Goal: Use online tool/utility: Utilize a website feature to perform a specific function

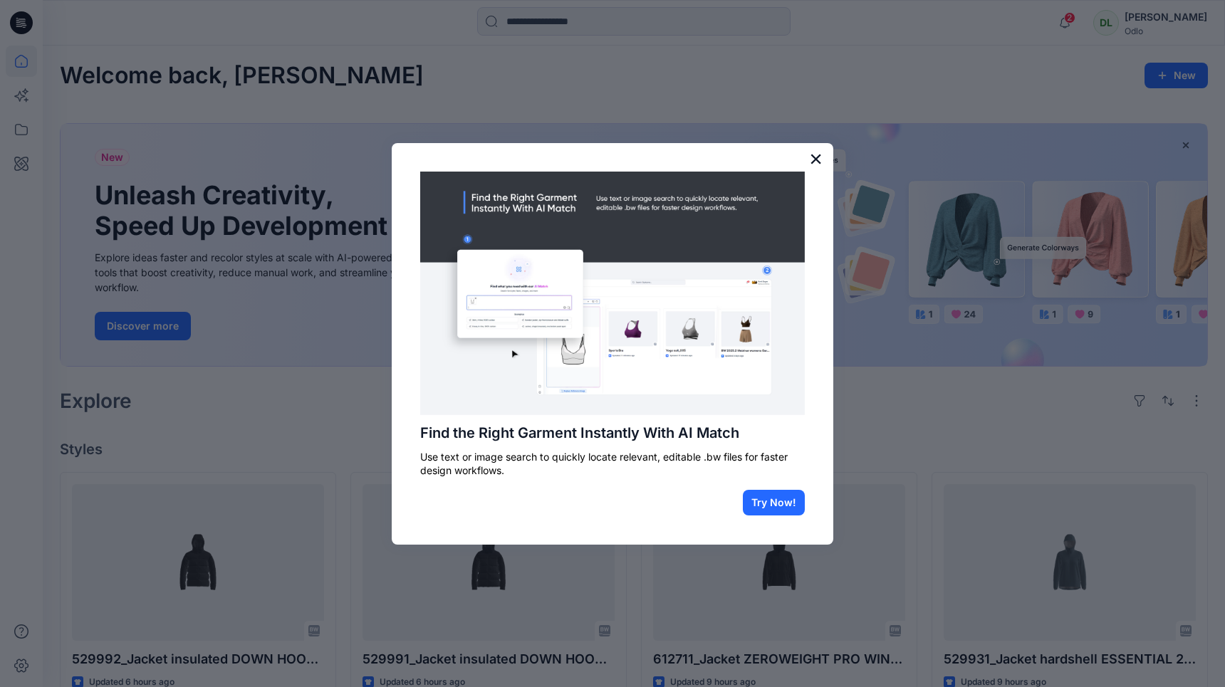
click at [820, 162] on button "×" at bounding box center [816, 158] width 14 height 23
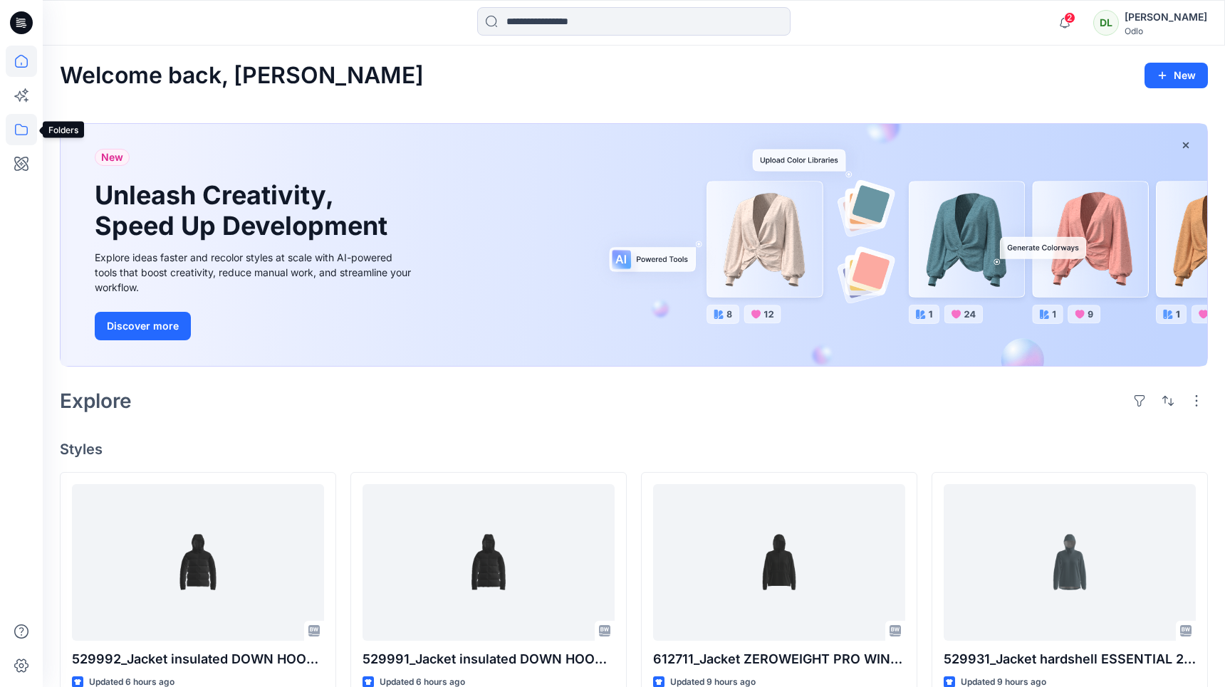
click at [20, 125] on icon at bounding box center [21, 129] width 31 height 31
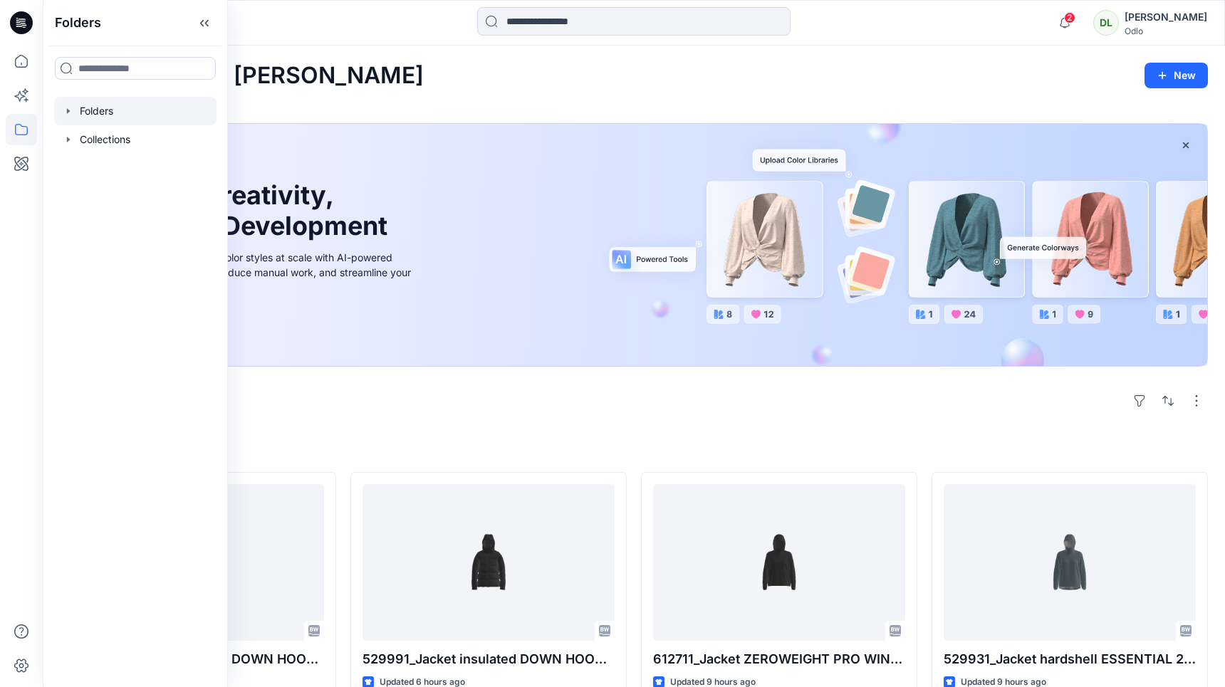
click at [93, 111] on div at bounding box center [135, 111] width 162 height 28
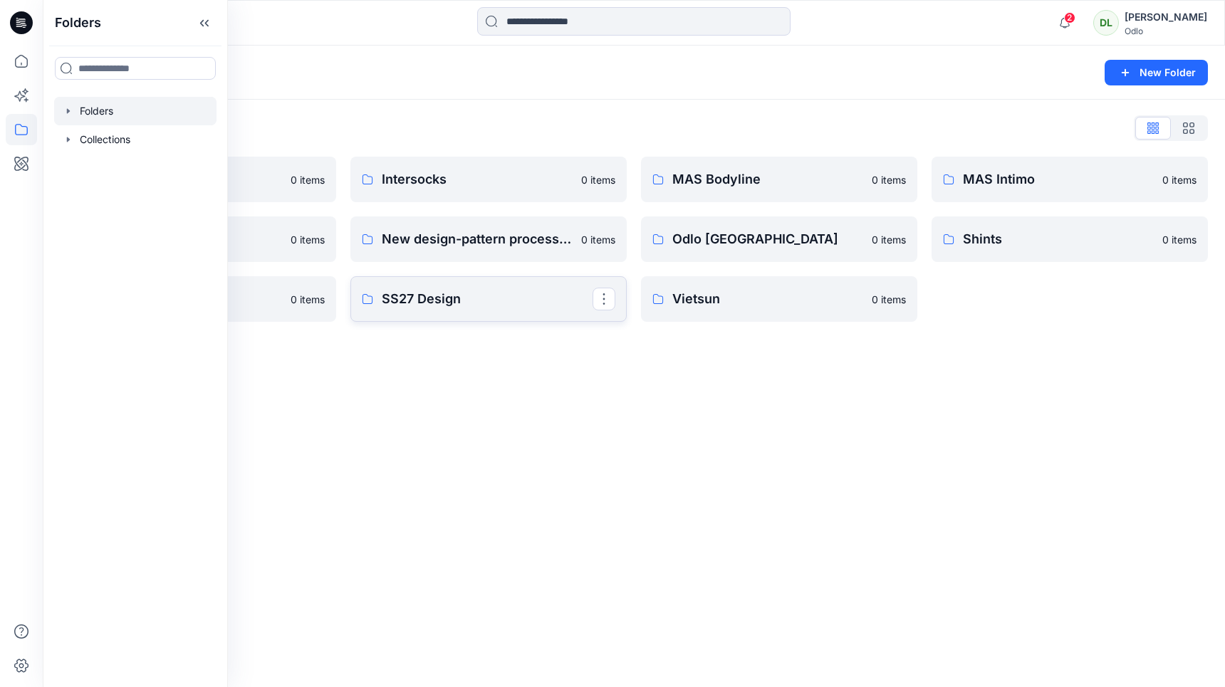
click at [471, 296] on p "SS27 Design" at bounding box center [487, 299] width 211 height 20
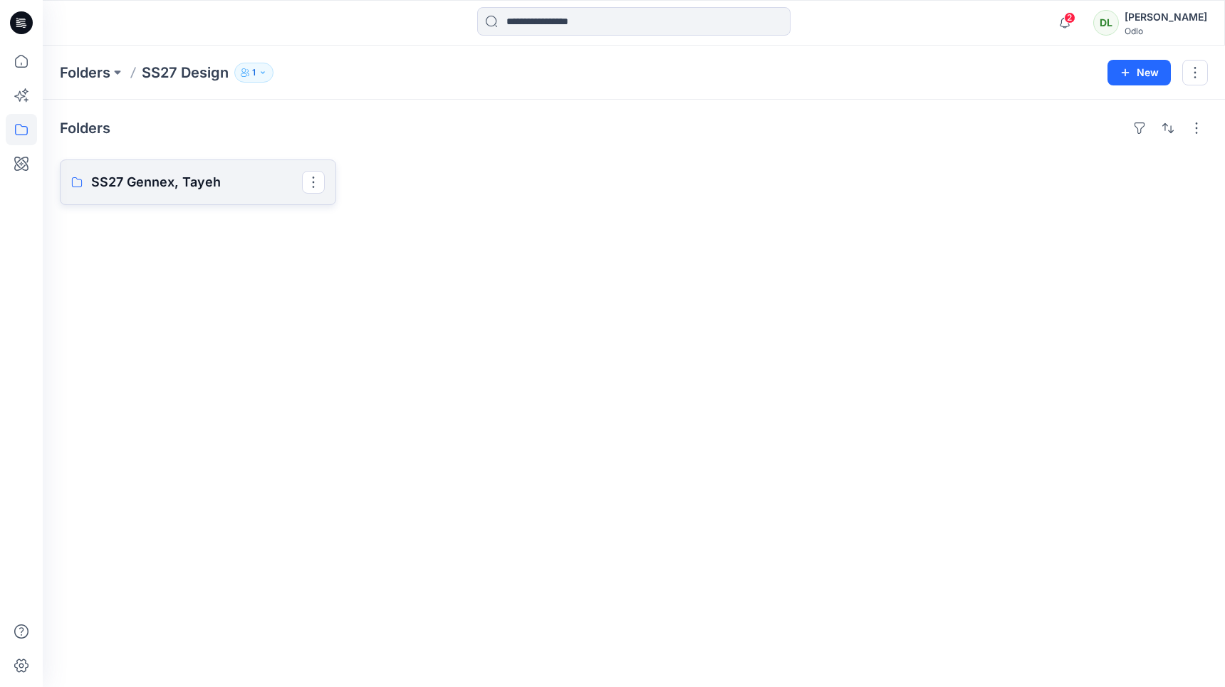
click at [102, 169] on link "SS27 Gennex, Tayeh" at bounding box center [198, 182] width 276 height 46
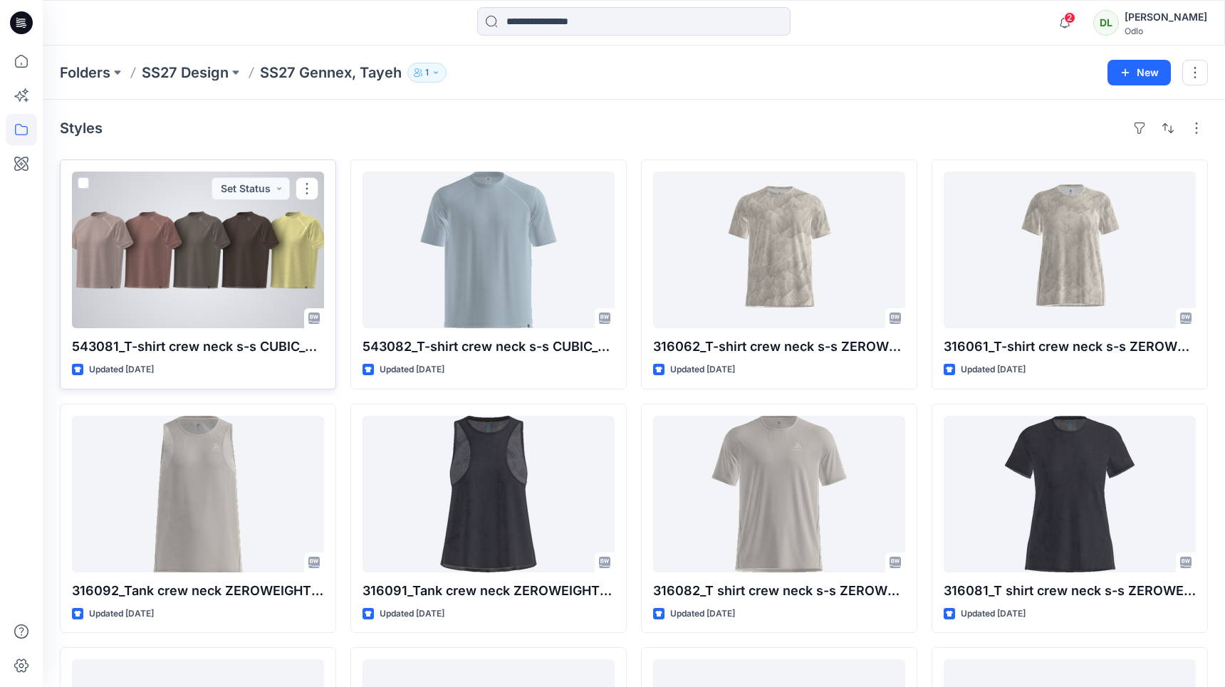
click at [185, 256] on div at bounding box center [198, 250] width 252 height 157
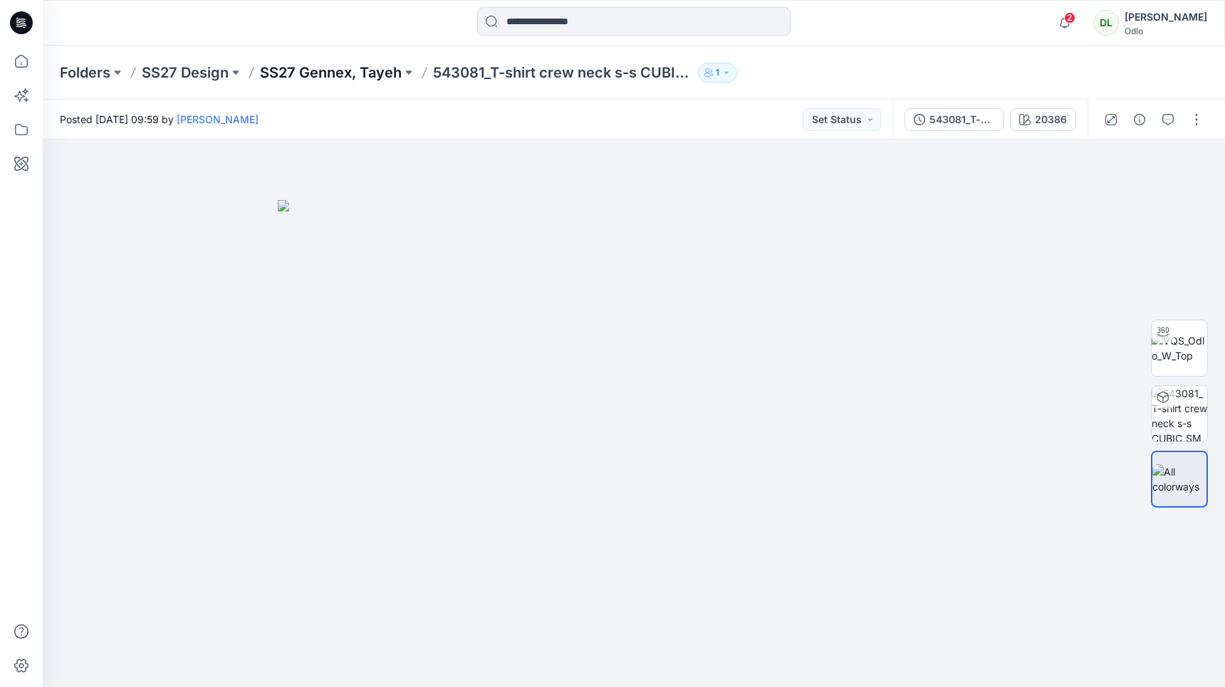
click at [362, 77] on p "SS27 Gennex, Tayeh" at bounding box center [331, 73] width 142 height 20
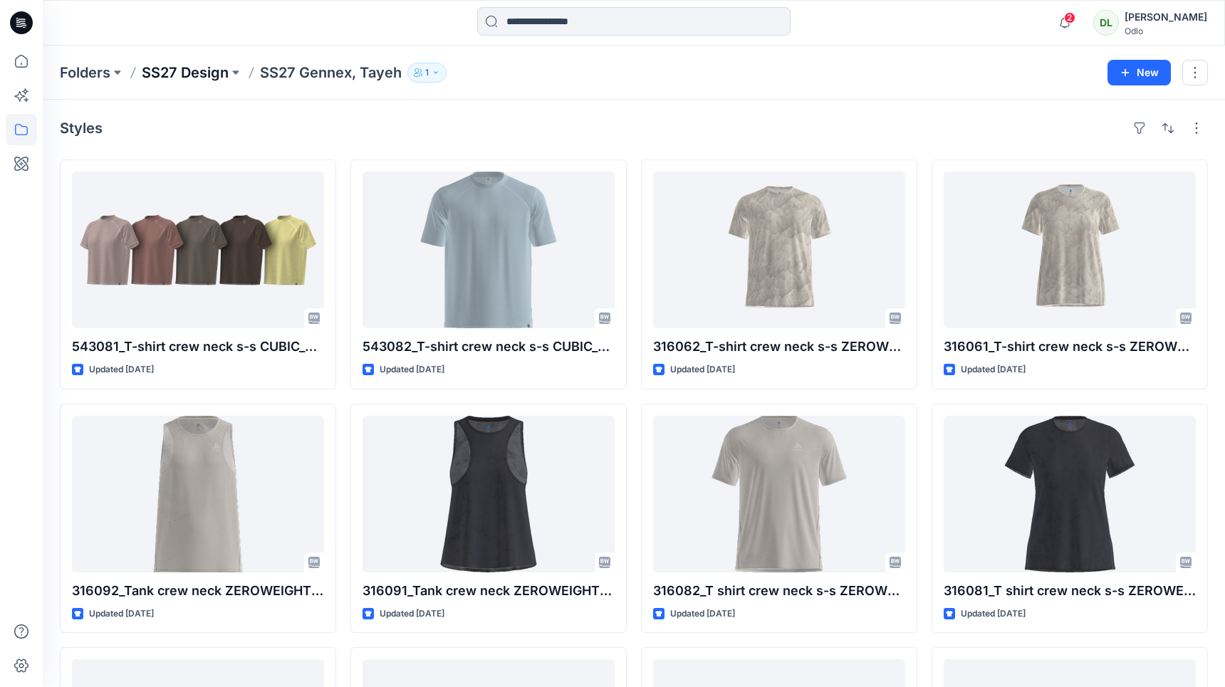
click at [206, 73] on p "SS27 Design" at bounding box center [185, 73] width 87 height 20
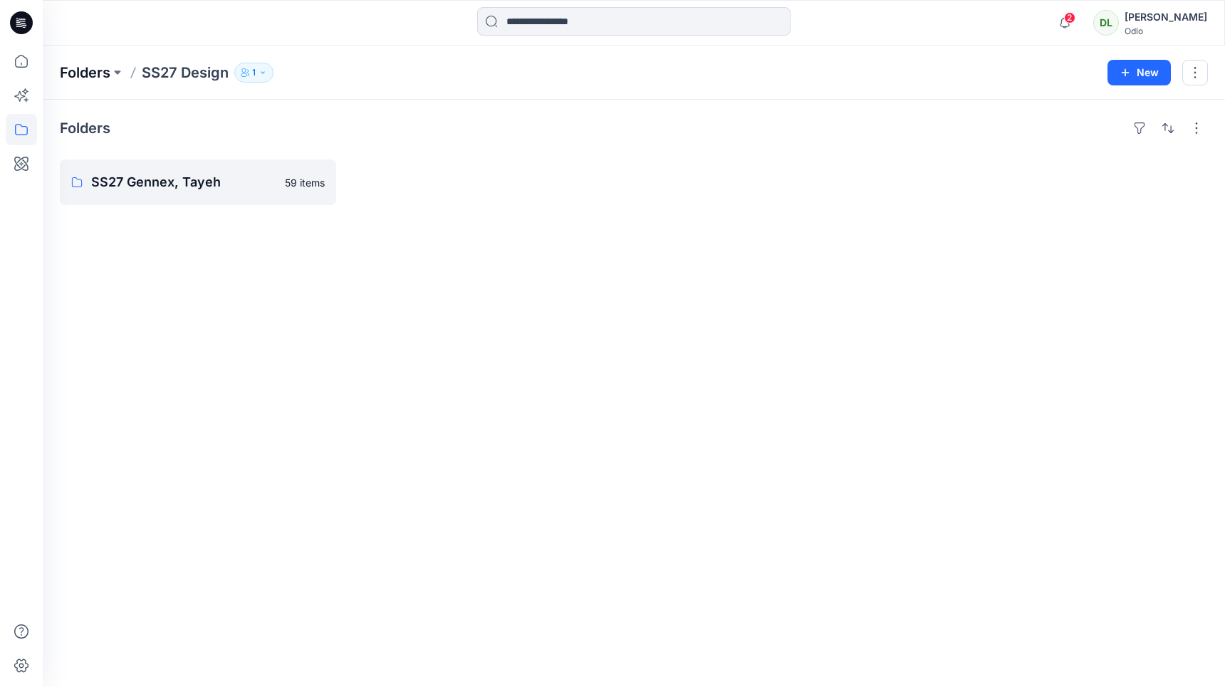
click at [105, 78] on p "Folders" at bounding box center [85, 73] width 51 height 20
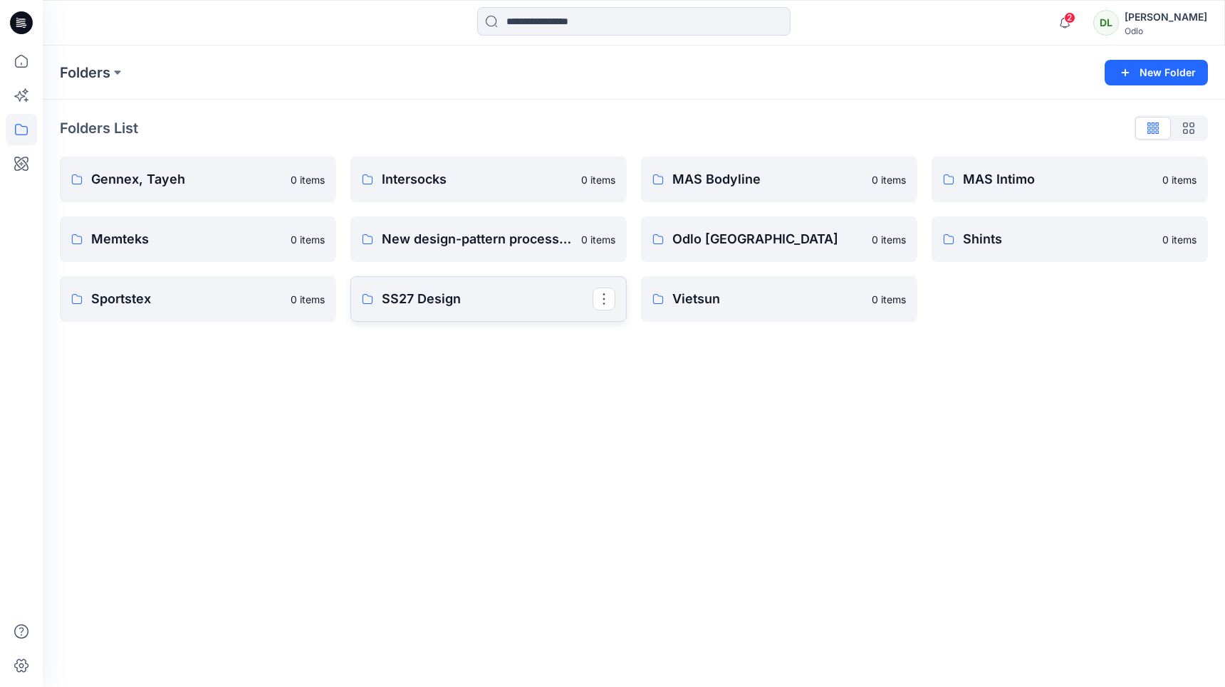
click at [429, 298] on p "SS27 Design" at bounding box center [487, 299] width 211 height 20
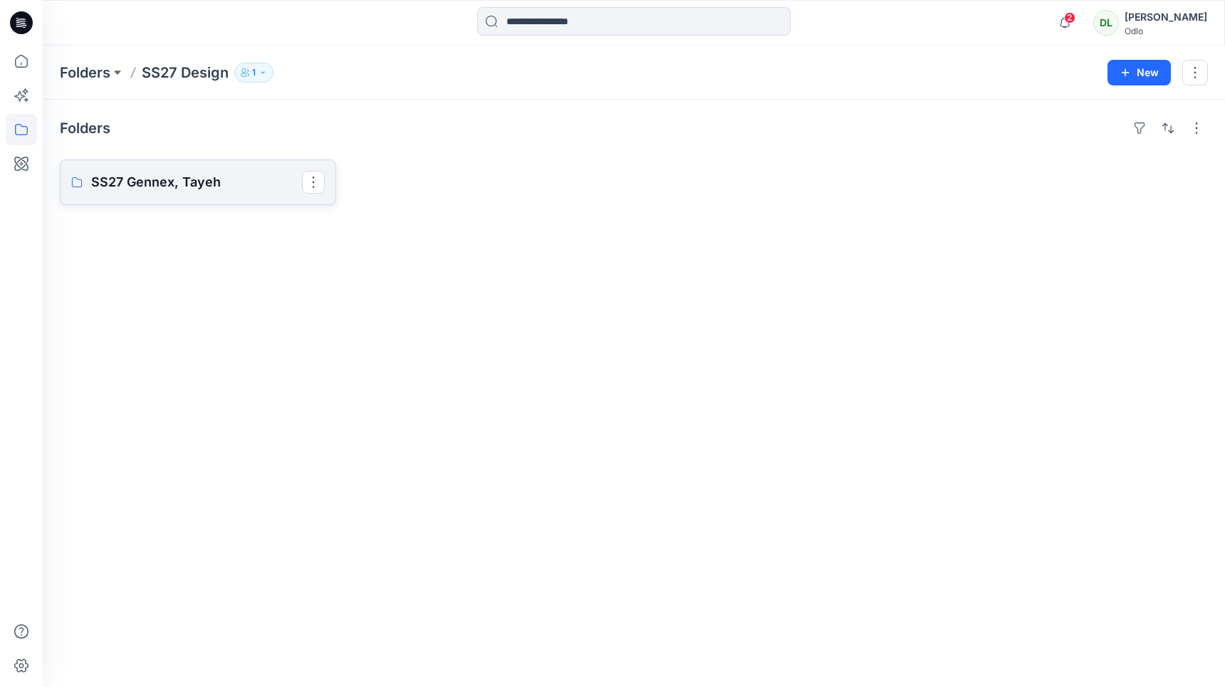
click at [150, 182] on p "SS27 Gennex, Tayeh" at bounding box center [196, 182] width 211 height 20
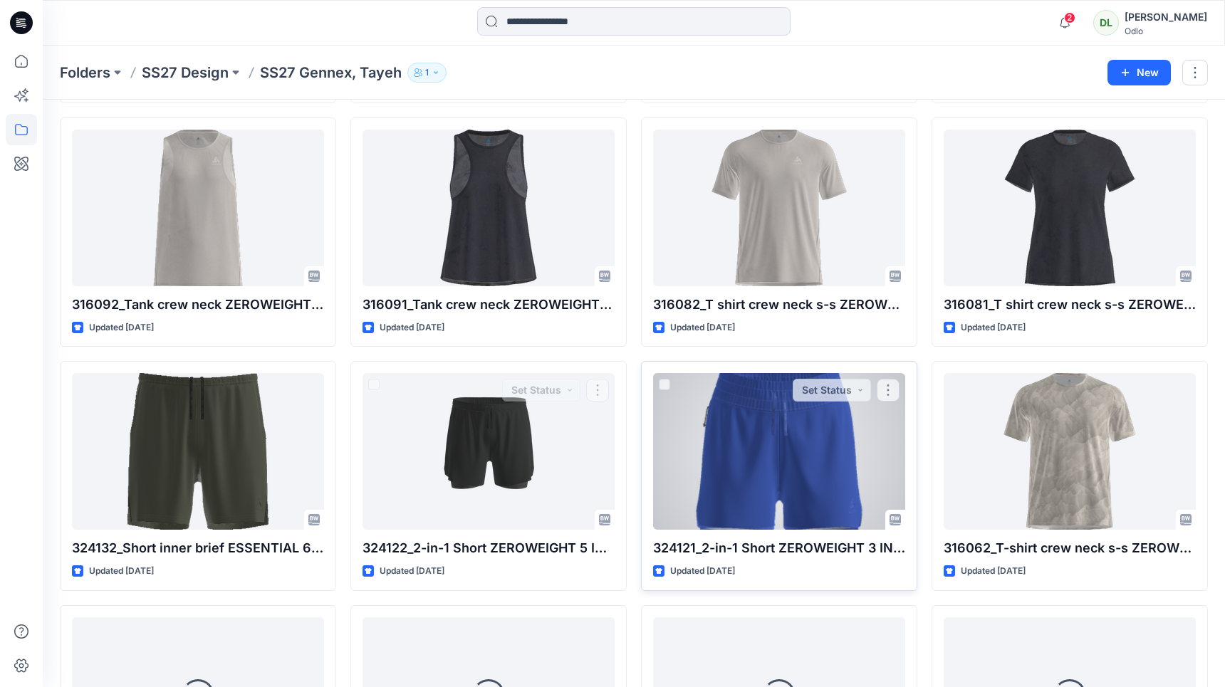
scroll to position [288, 0]
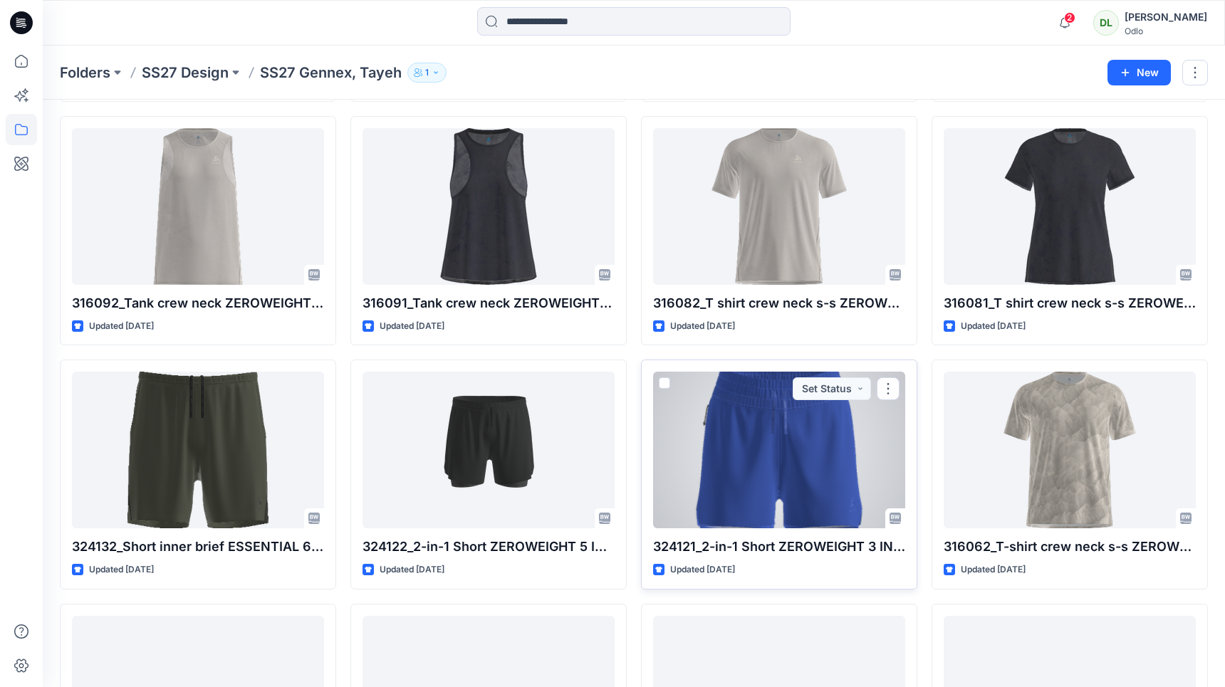
click at [666, 385] on span at bounding box center [664, 382] width 11 height 11
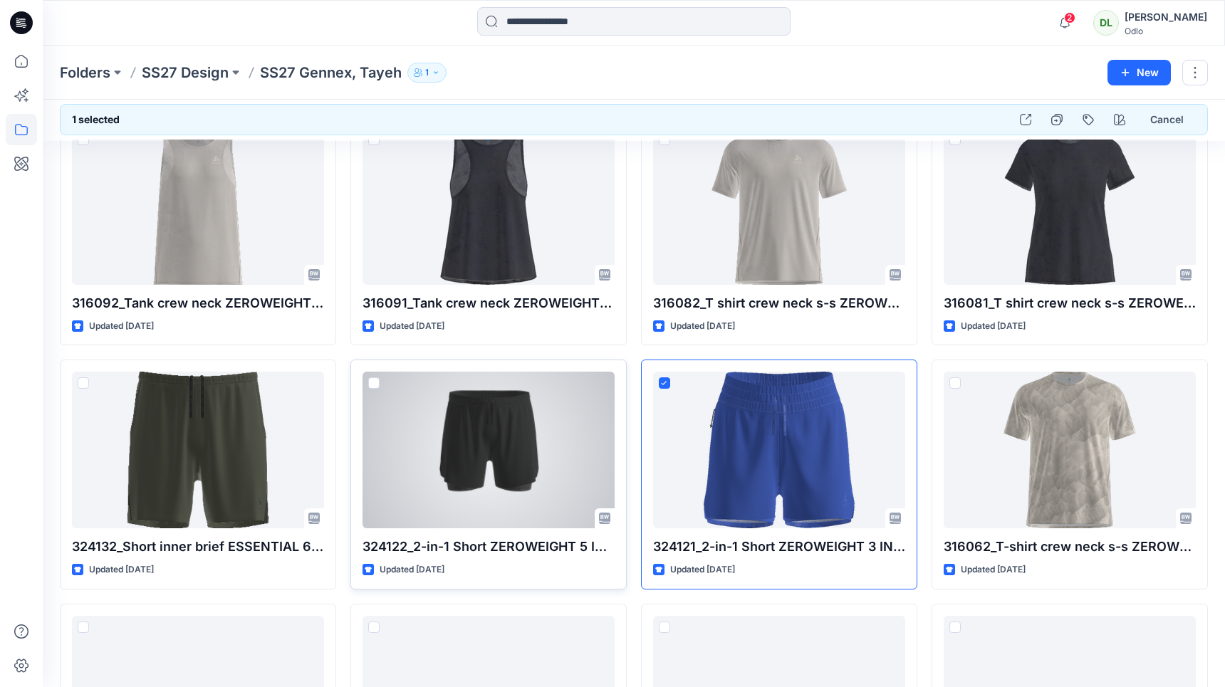
click at [377, 386] on span at bounding box center [373, 382] width 11 height 11
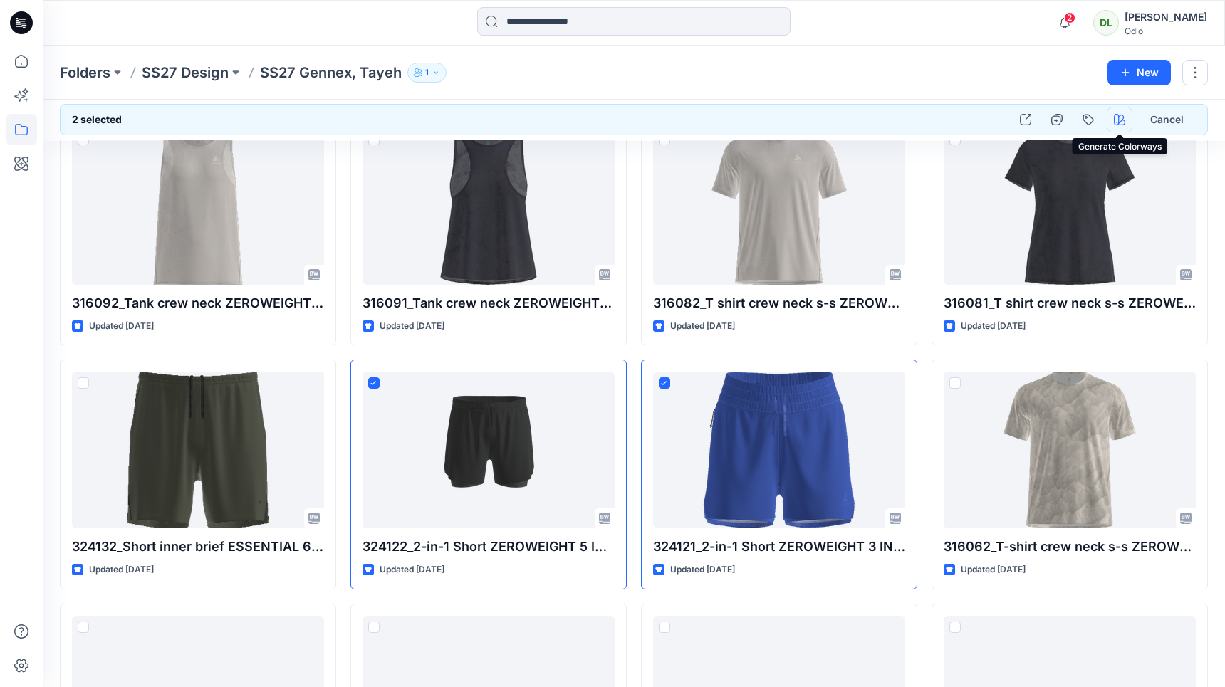
click at [1119, 117] on icon "button" at bounding box center [1119, 119] width 11 height 11
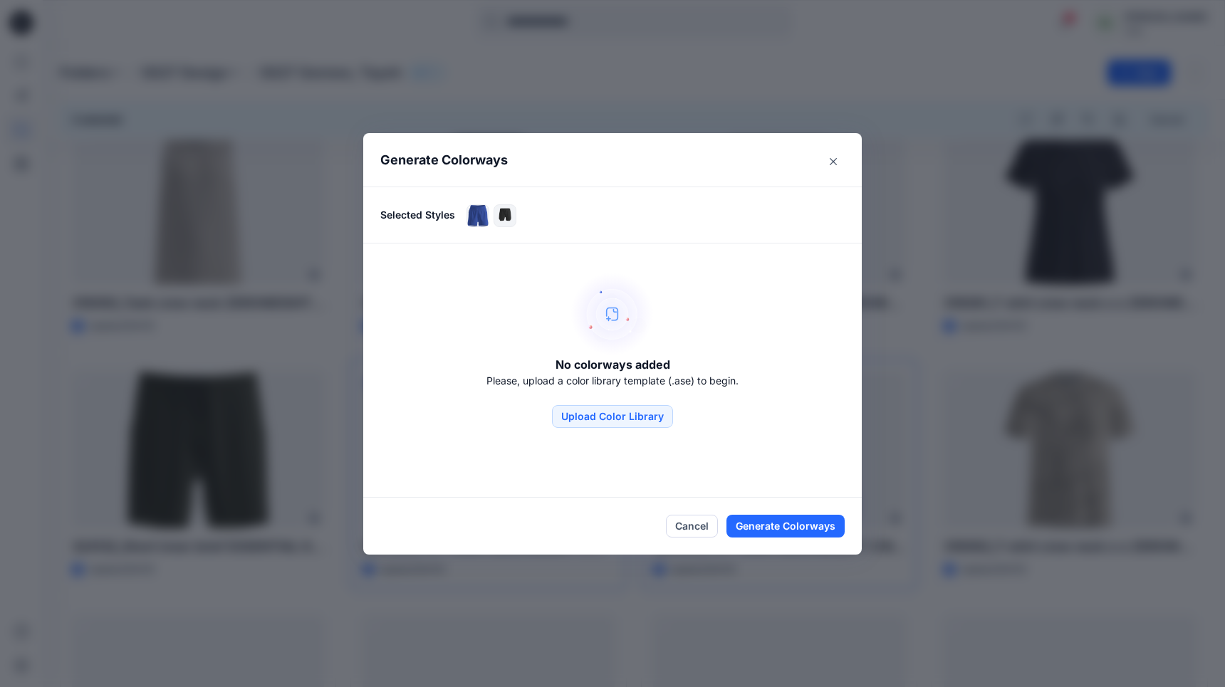
click at [581, 431] on div "No colorways added Please, upload a color library template (.ase) to begin. Upl…" at bounding box center [612, 350] width 498 height 213
click at [595, 415] on button "Upload Color Library" at bounding box center [612, 416] width 121 height 23
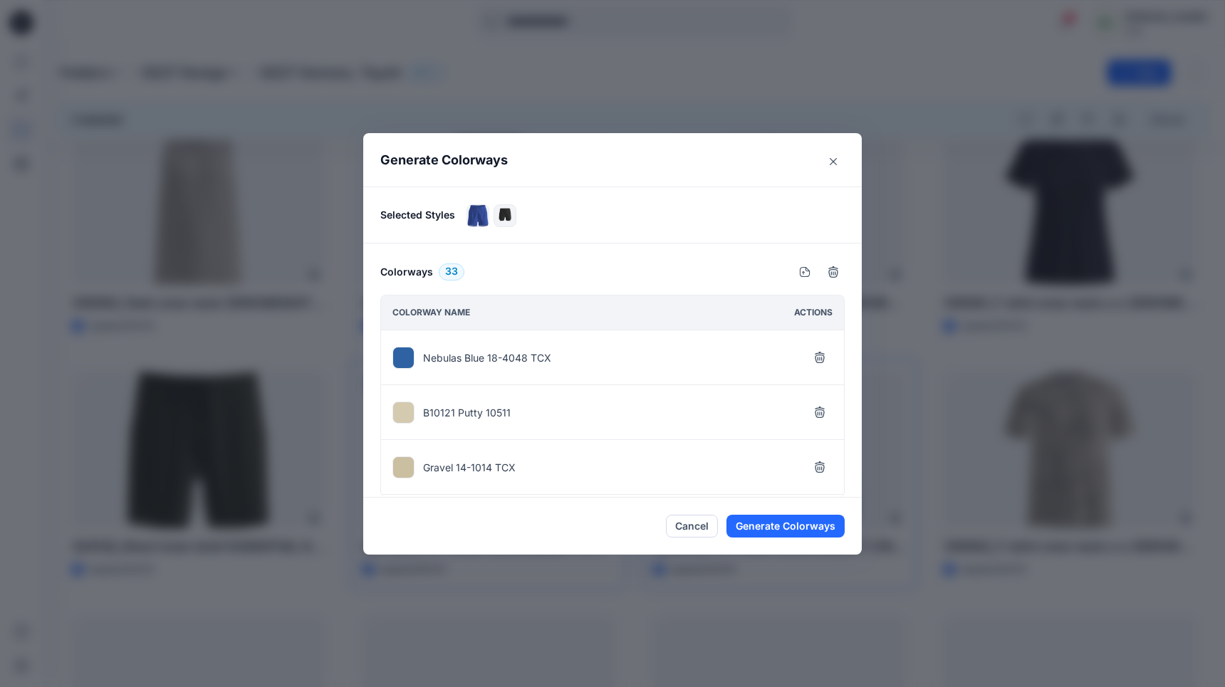
scroll to position [1643, 0]
click at [815, 468] on icon "button" at bounding box center [819, 469] width 11 height 11
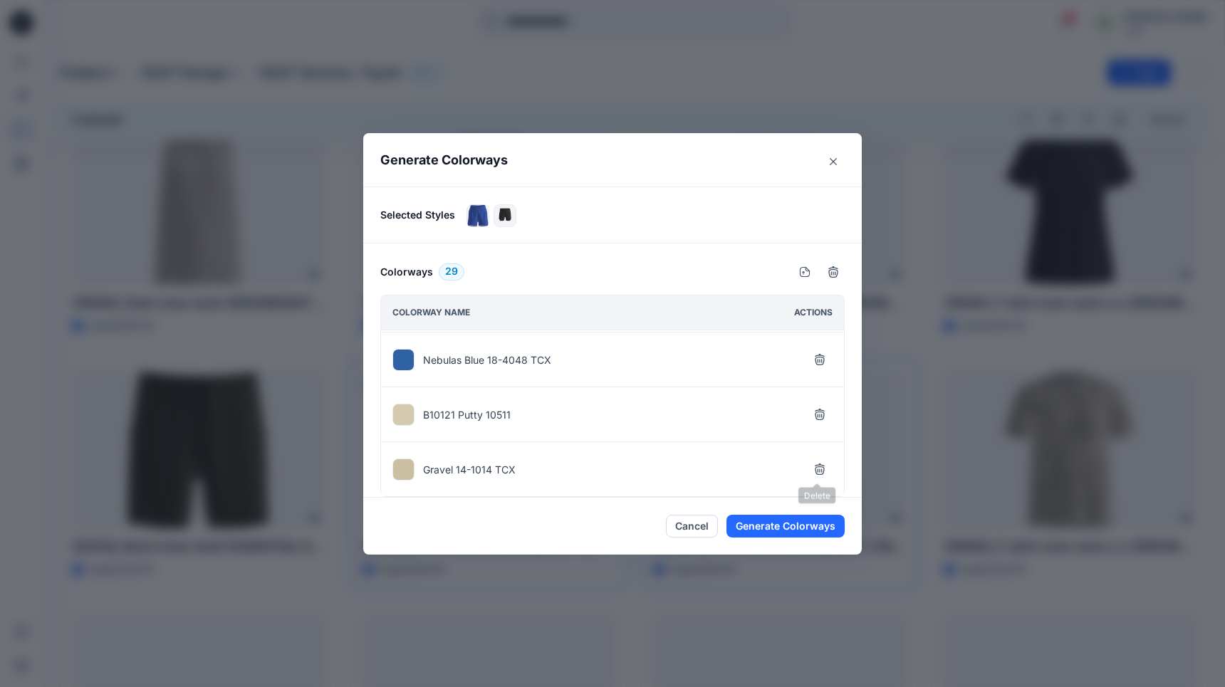
click at [815, 468] on icon "button" at bounding box center [819, 469] width 11 height 11
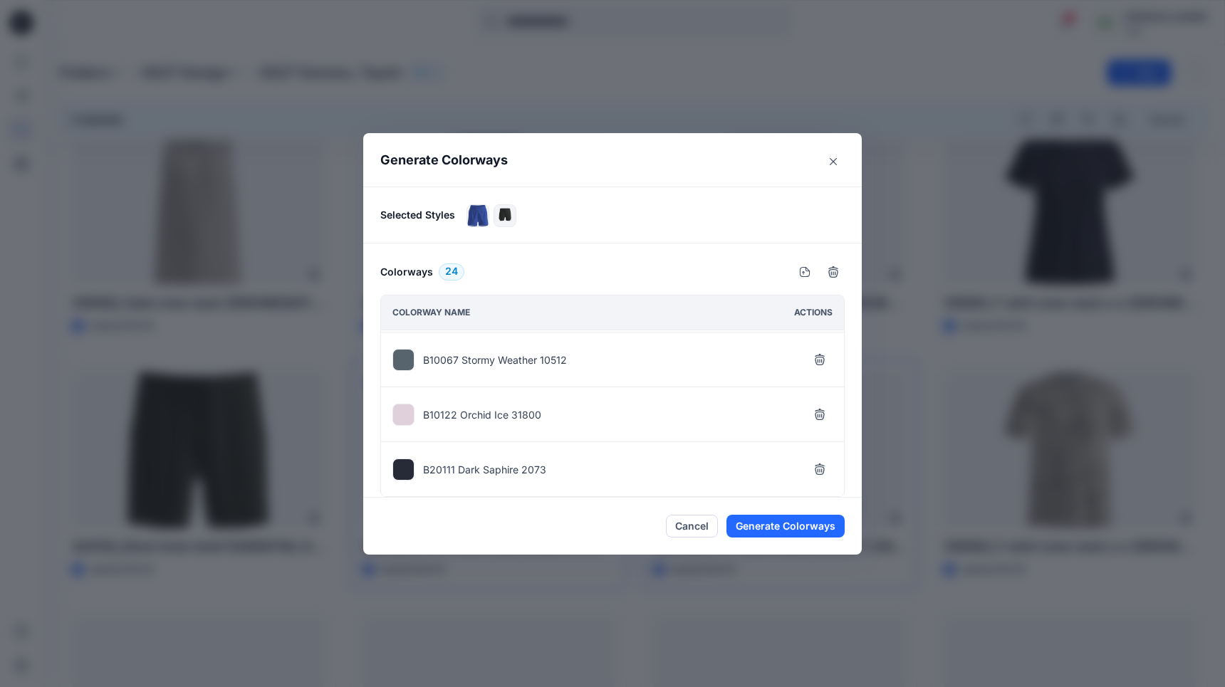
click at [815, 468] on icon "button" at bounding box center [819, 469] width 11 height 11
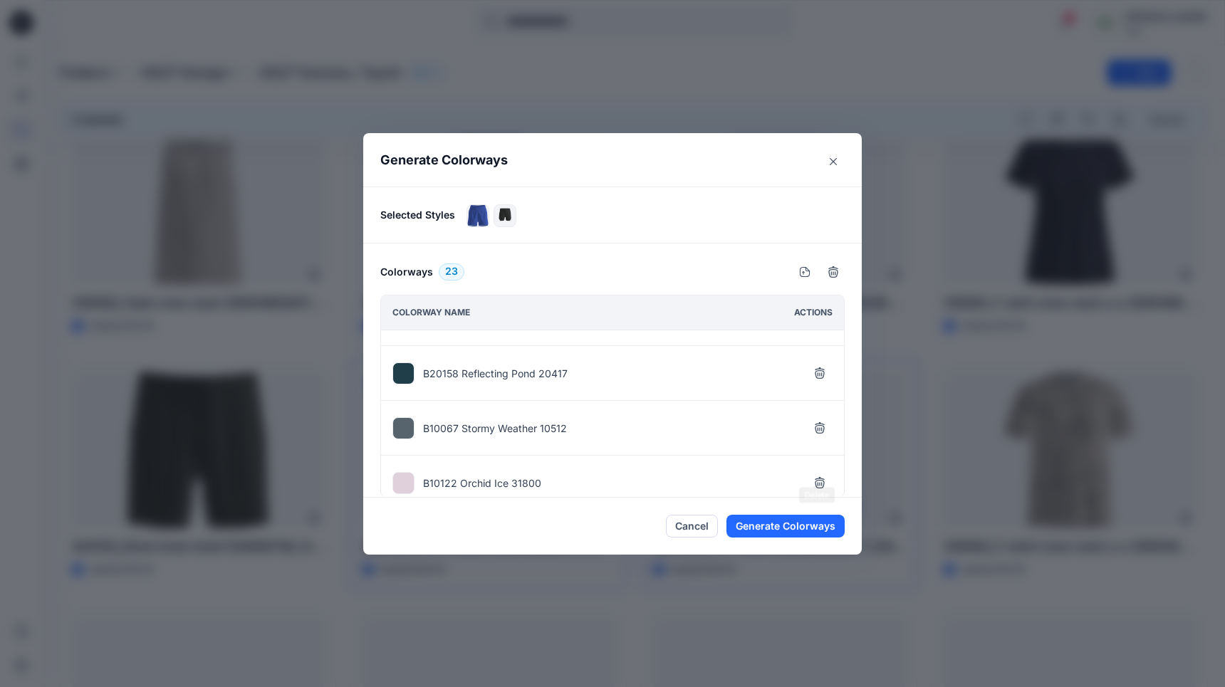
click at [815, 477] on icon "button" at bounding box center [819, 482] width 11 height 11
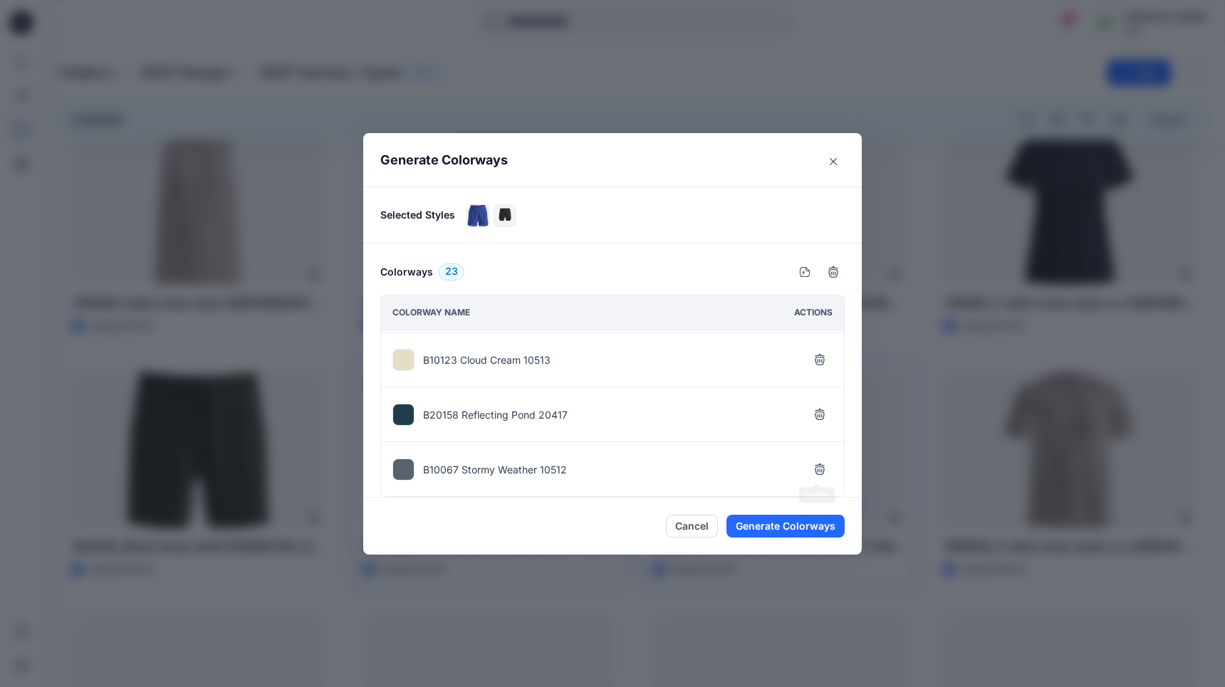
click at [815, 468] on icon "button" at bounding box center [819, 469] width 11 height 11
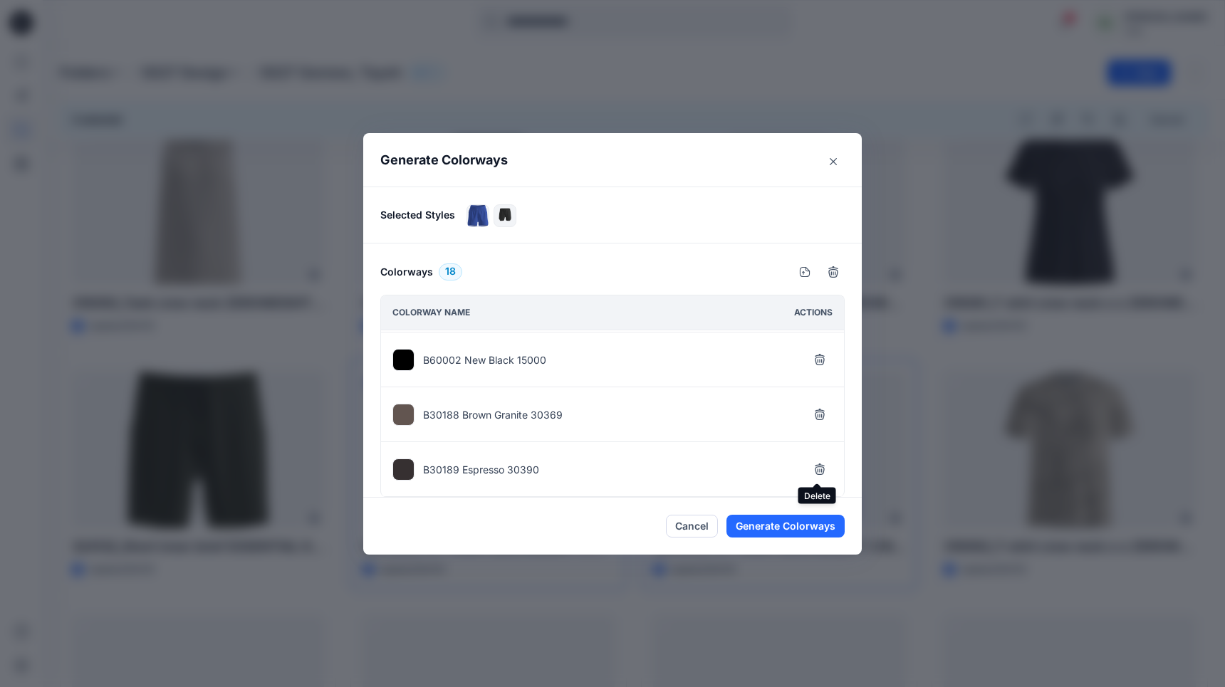
click at [815, 468] on icon "button" at bounding box center [819, 469] width 11 height 11
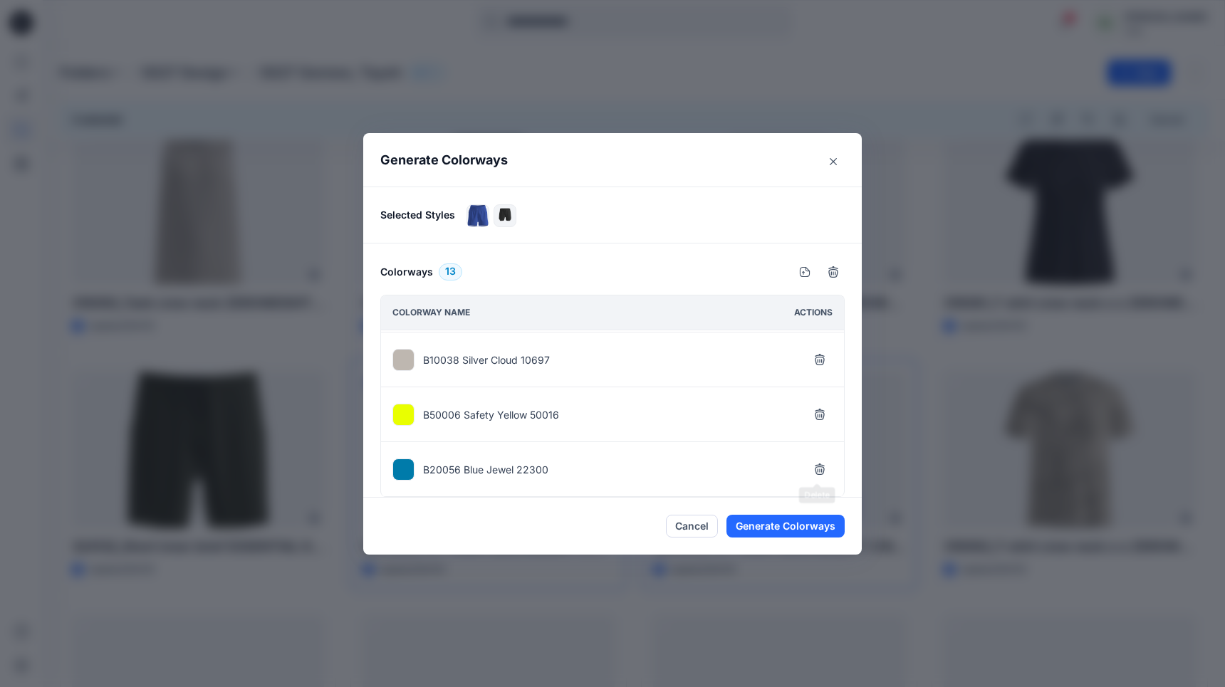
click at [815, 468] on icon "button" at bounding box center [819, 469] width 11 height 11
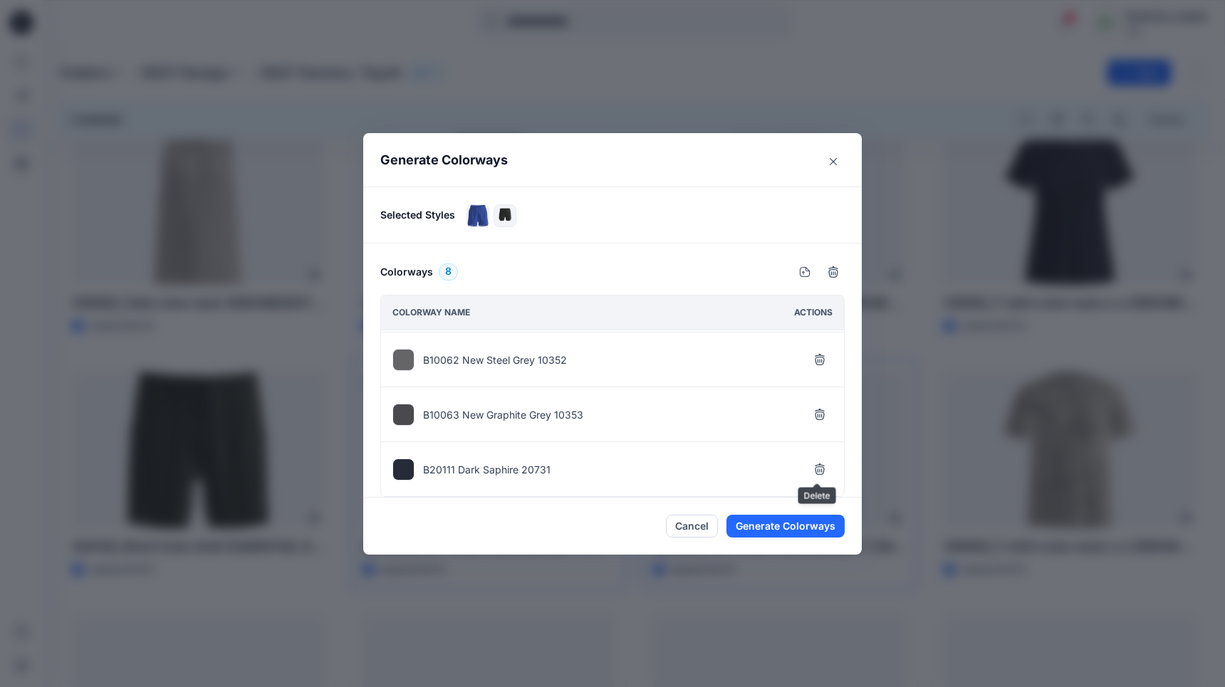
click at [815, 468] on icon "button" at bounding box center [819, 469] width 11 height 11
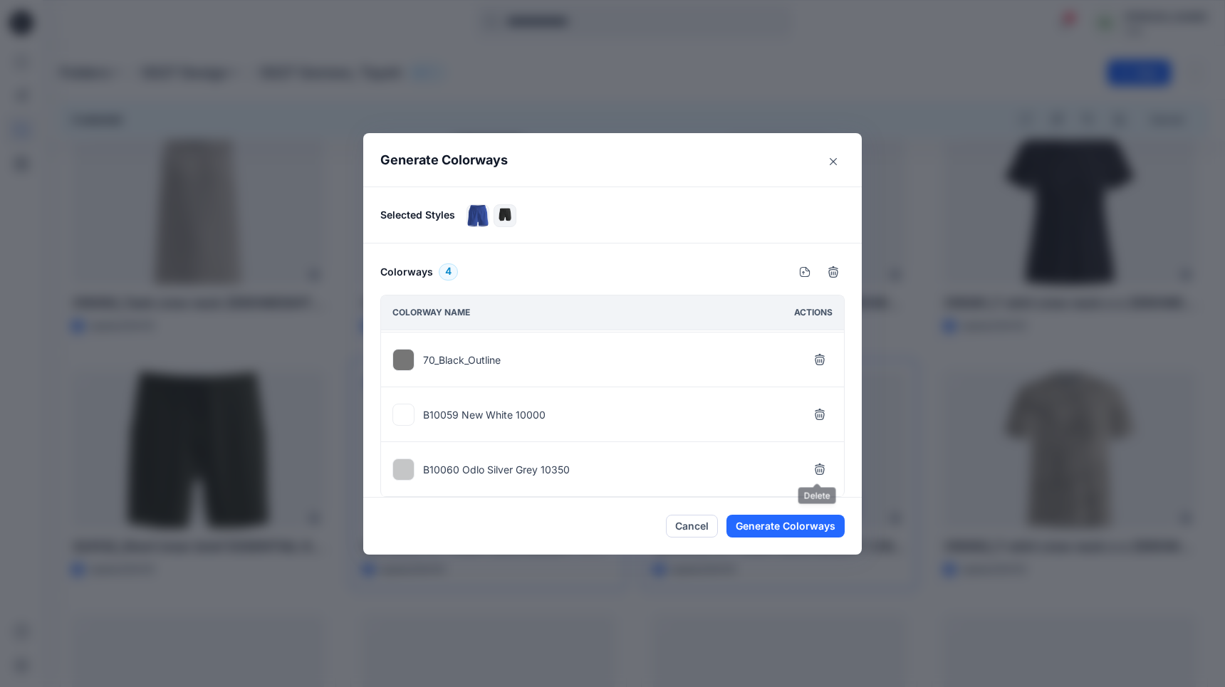
click at [815, 468] on icon "button" at bounding box center [819, 469] width 11 height 11
click at [815, 468] on icon "button" at bounding box center [819, 468] width 9 height 9
click at [815, 468] on div "3D Black 70_Black_Outline" at bounding box center [612, 413] width 463 height 166
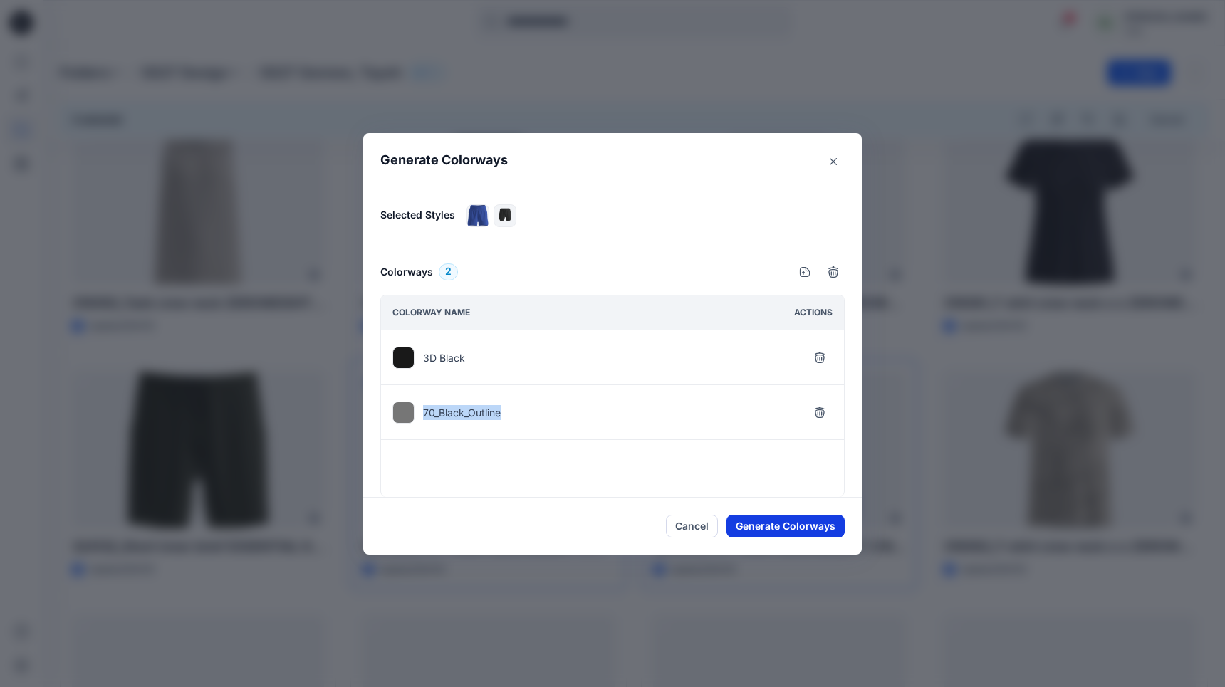
click at [794, 521] on button "Generate Colorways" at bounding box center [785, 526] width 118 height 23
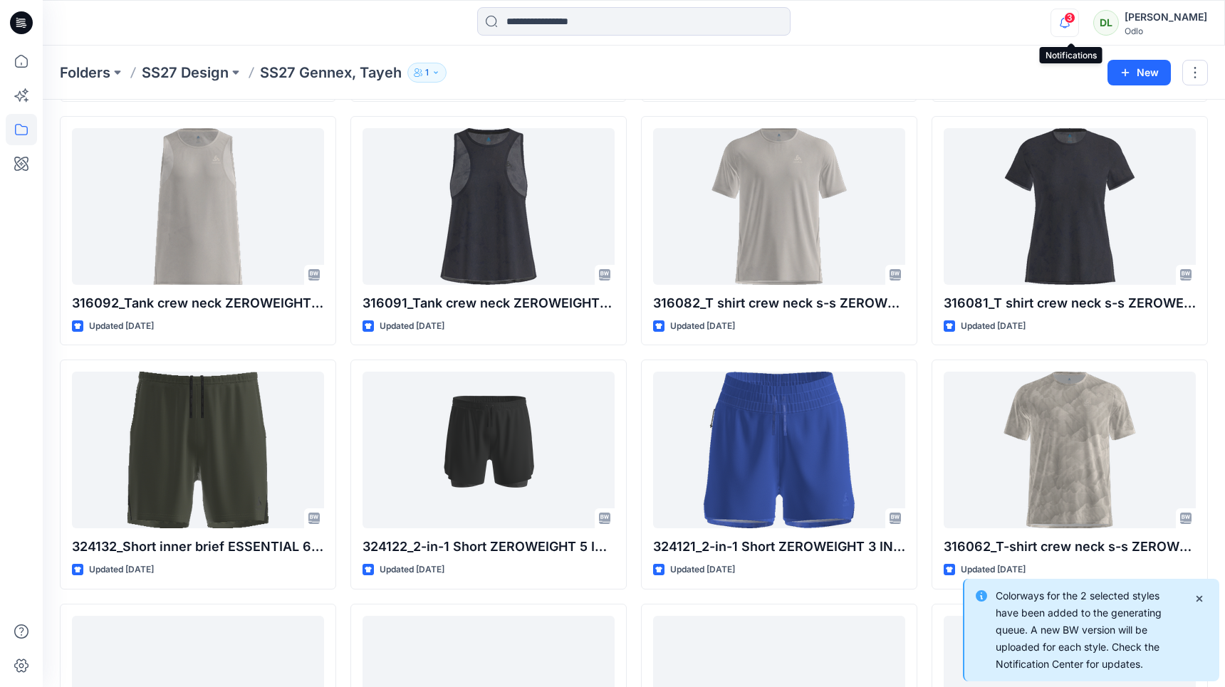
click at [1078, 28] on icon "button" at bounding box center [1064, 23] width 27 height 28
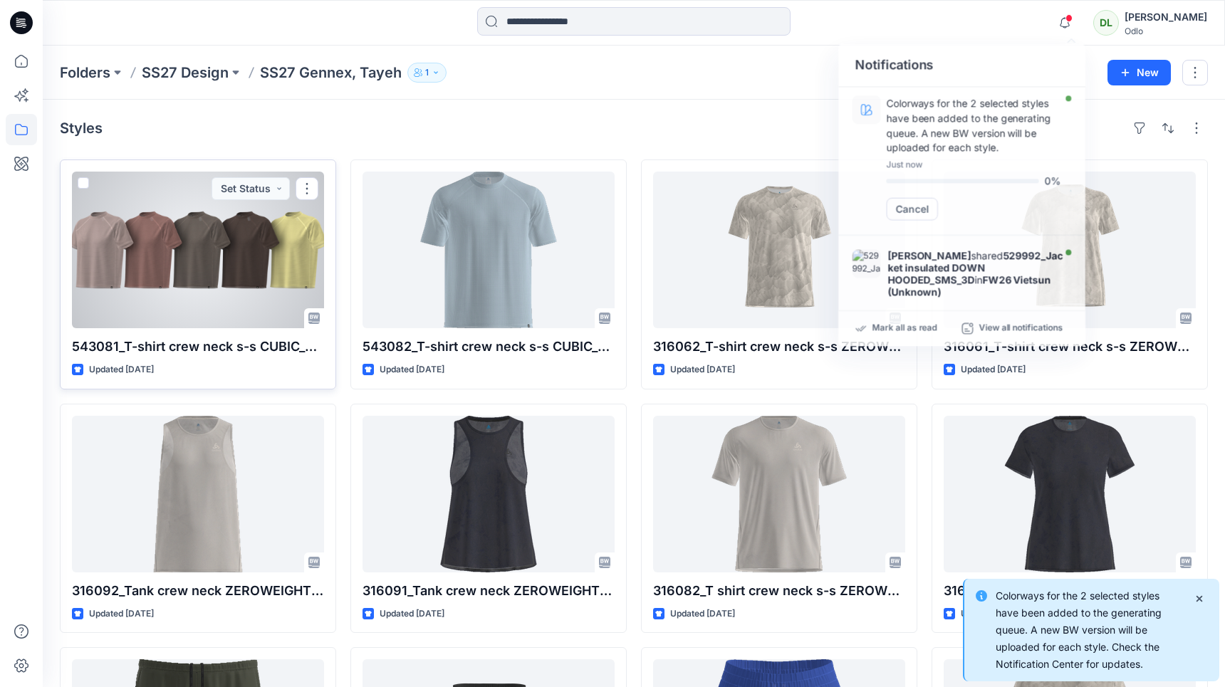
click at [176, 253] on div at bounding box center [198, 250] width 252 height 157
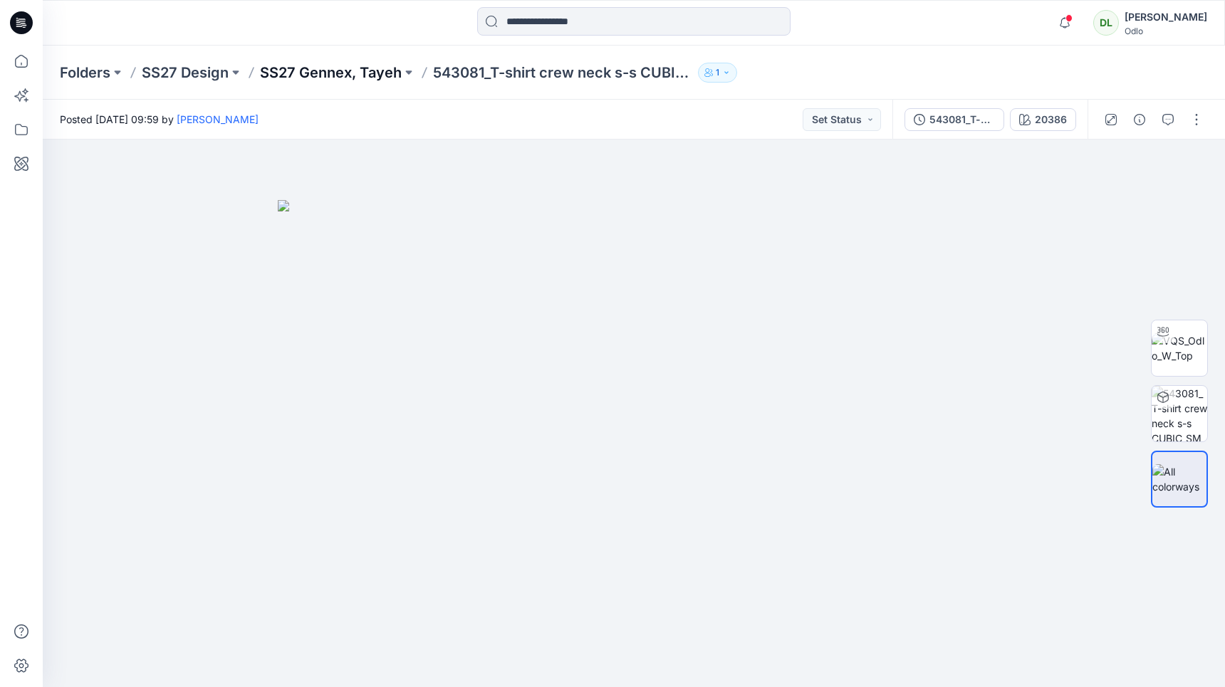
click at [346, 71] on p "SS27 Gennex, Tayeh" at bounding box center [331, 73] width 142 height 20
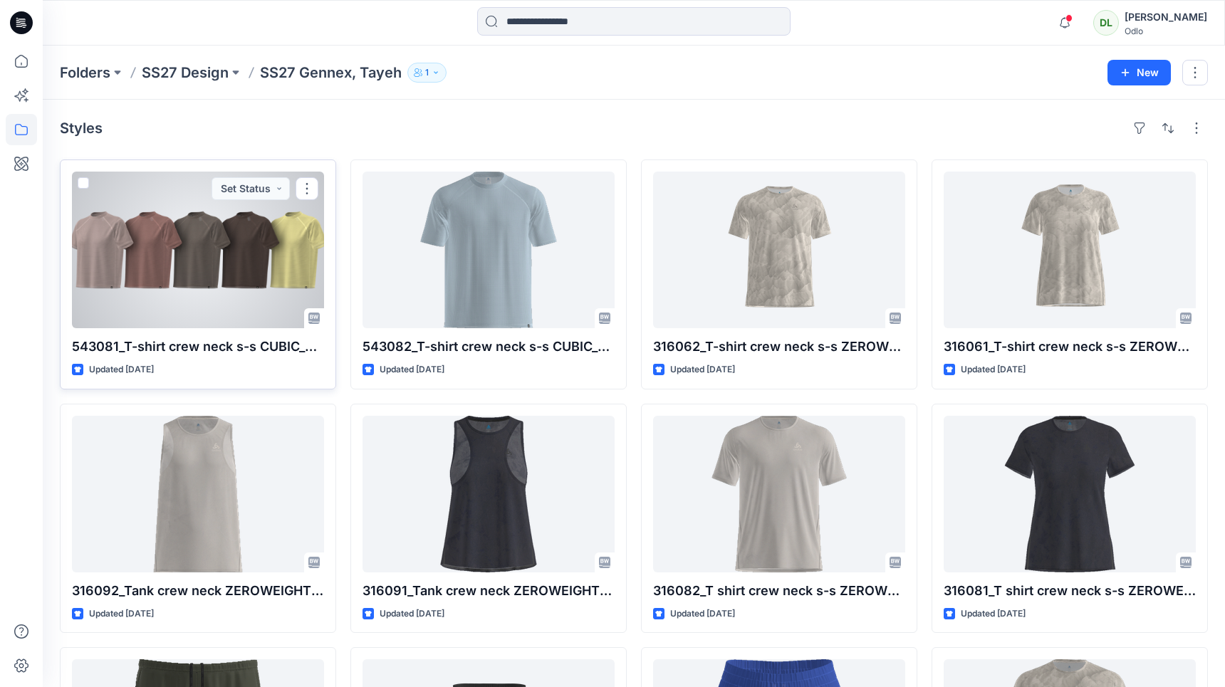
click at [202, 245] on div at bounding box center [198, 250] width 252 height 157
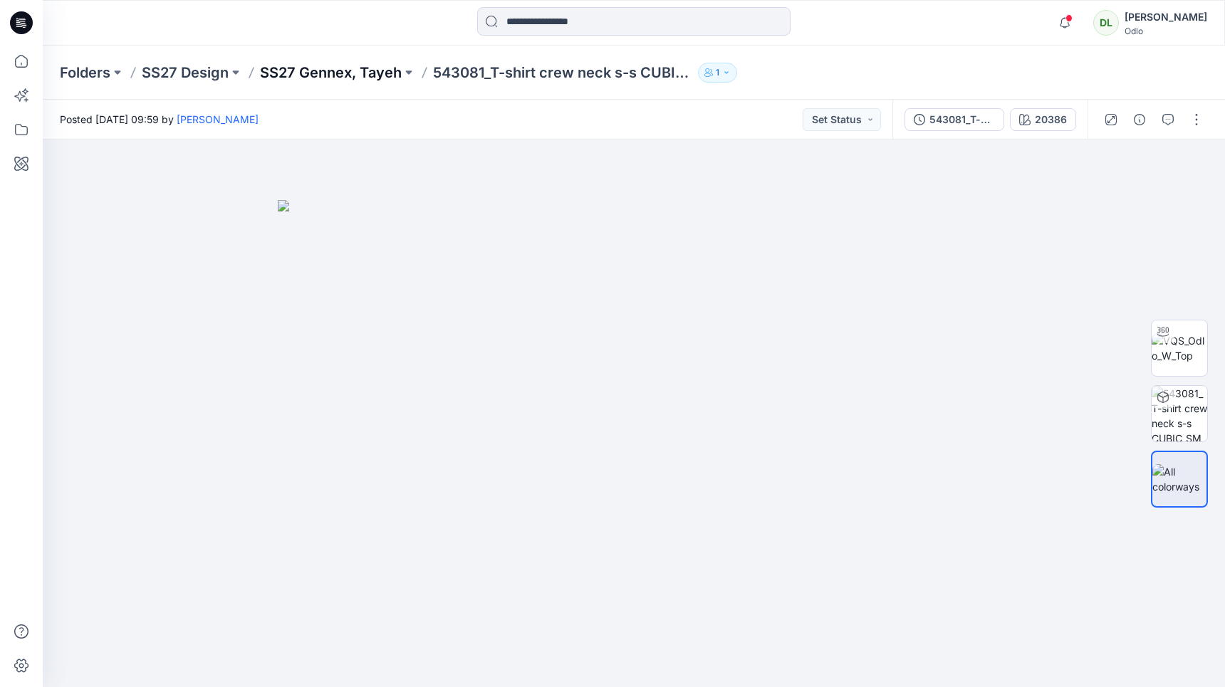
click at [338, 63] on p "SS27 Gennex, Tayeh" at bounding box center [331, 73] width 142 height 20
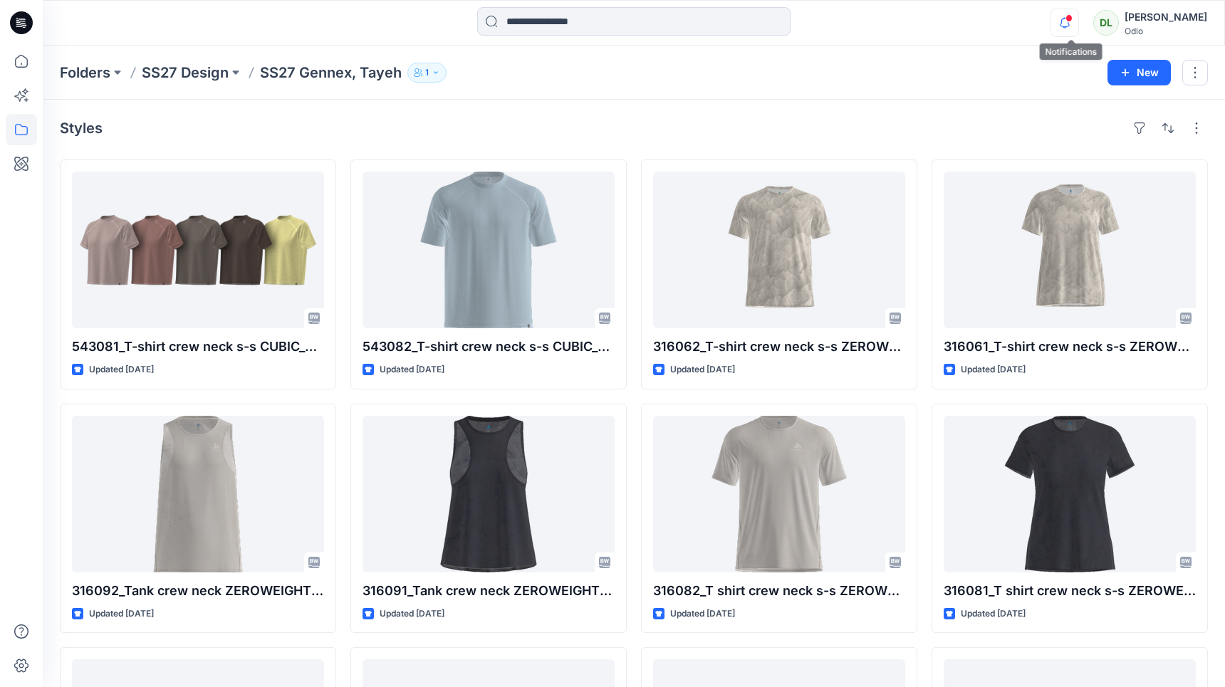
click at [1066, 28] on icon "button" at bounding box center [1064, 23] width 27 height 28
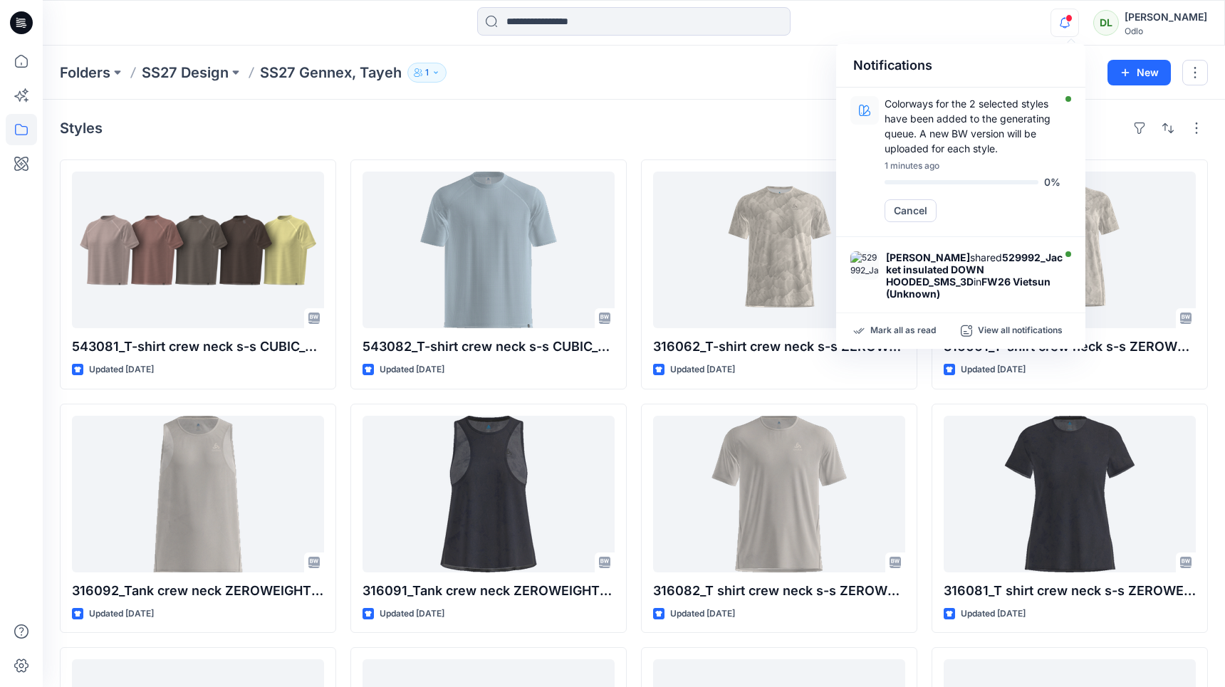
click at [1066, 28] on icon "button" at bounding box center [1064, 23] width 27 height 28
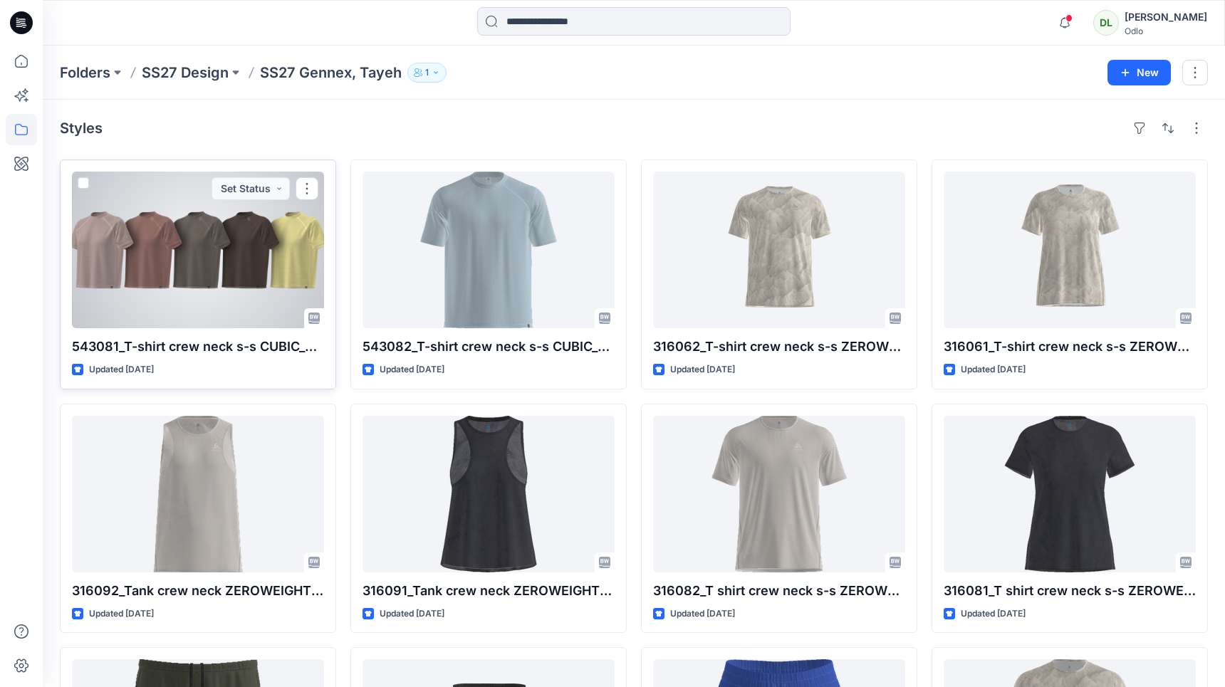
click at [203, 256] on div at bounding box center [198, 250] width 252 height 157
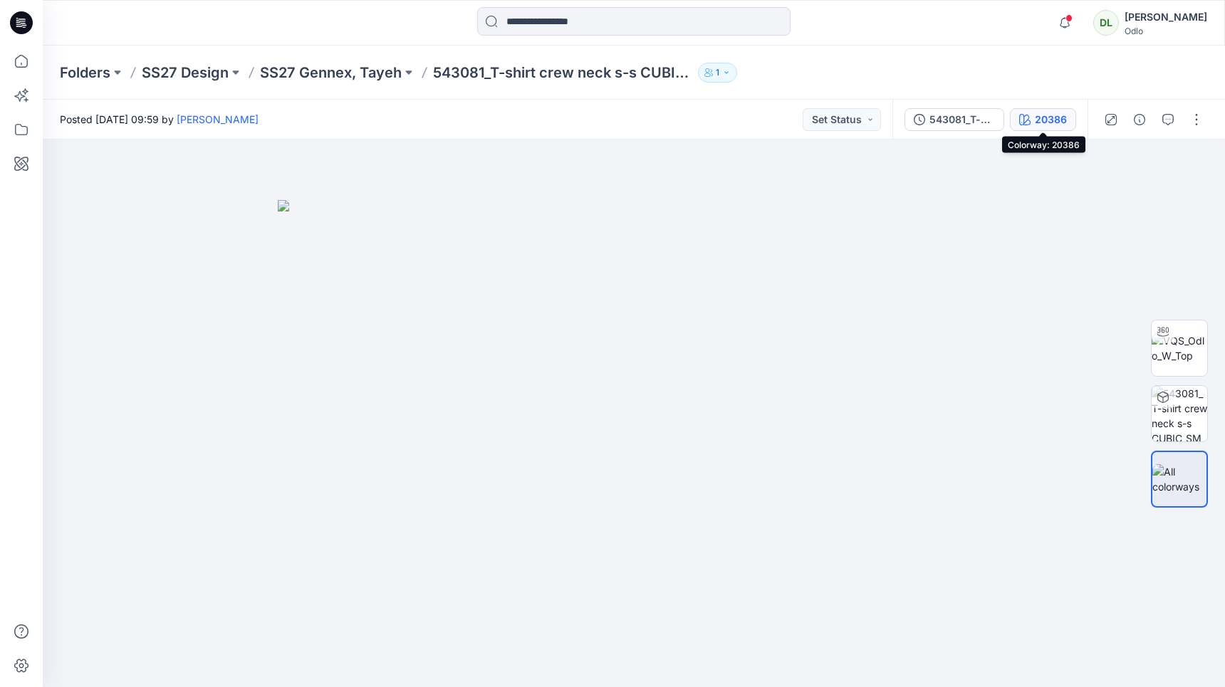
click at [1059, 127] on div "20386" at bounding box center [1051, 120] width 32 height 16
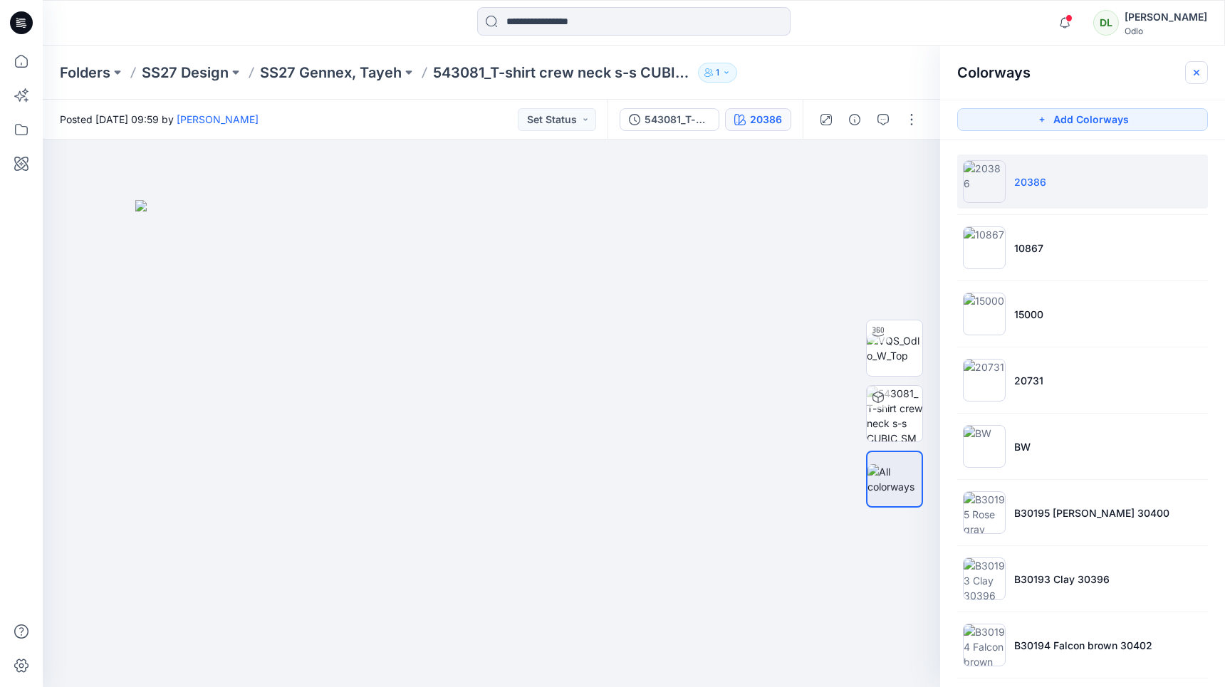
click at [1199, 61] on button "button" at bounding box center [1196, 72] width 23 height 23
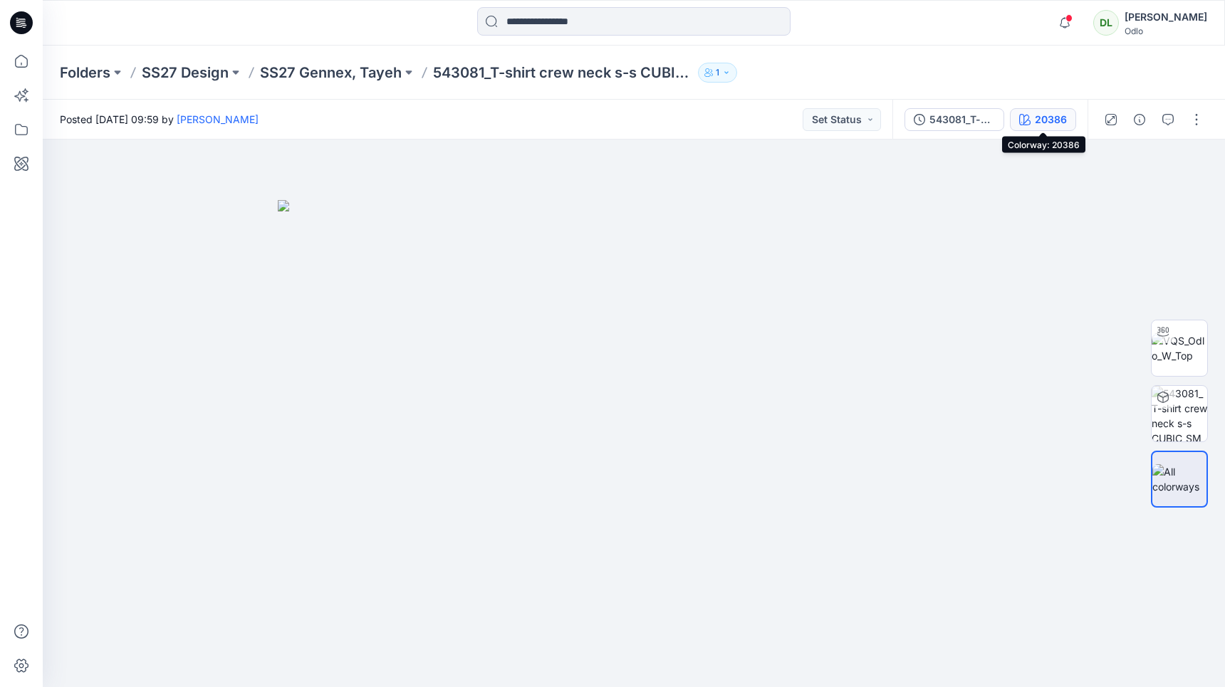
click at [1042, 120] on div "20386" at bounding box center [1051, 120] width 32 height 16
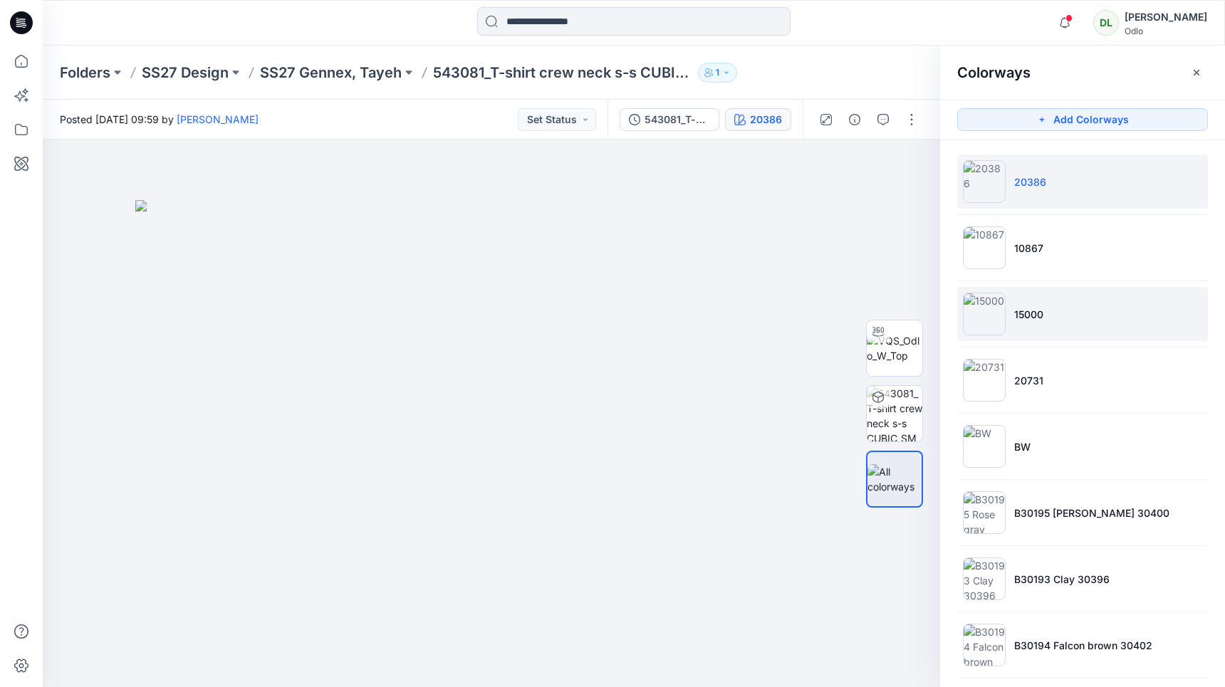
scroll to position [143, 0]
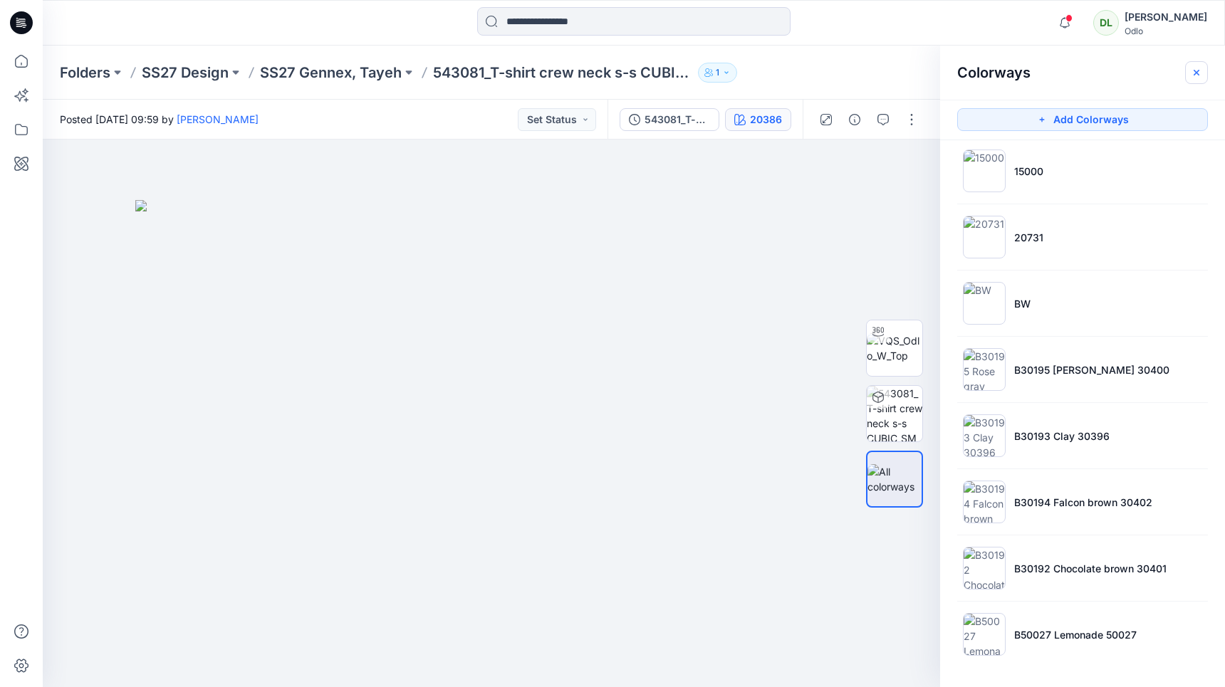
click at [1191, 70] on icon "button" at bounding box center [1196, 72] width 11 height 11
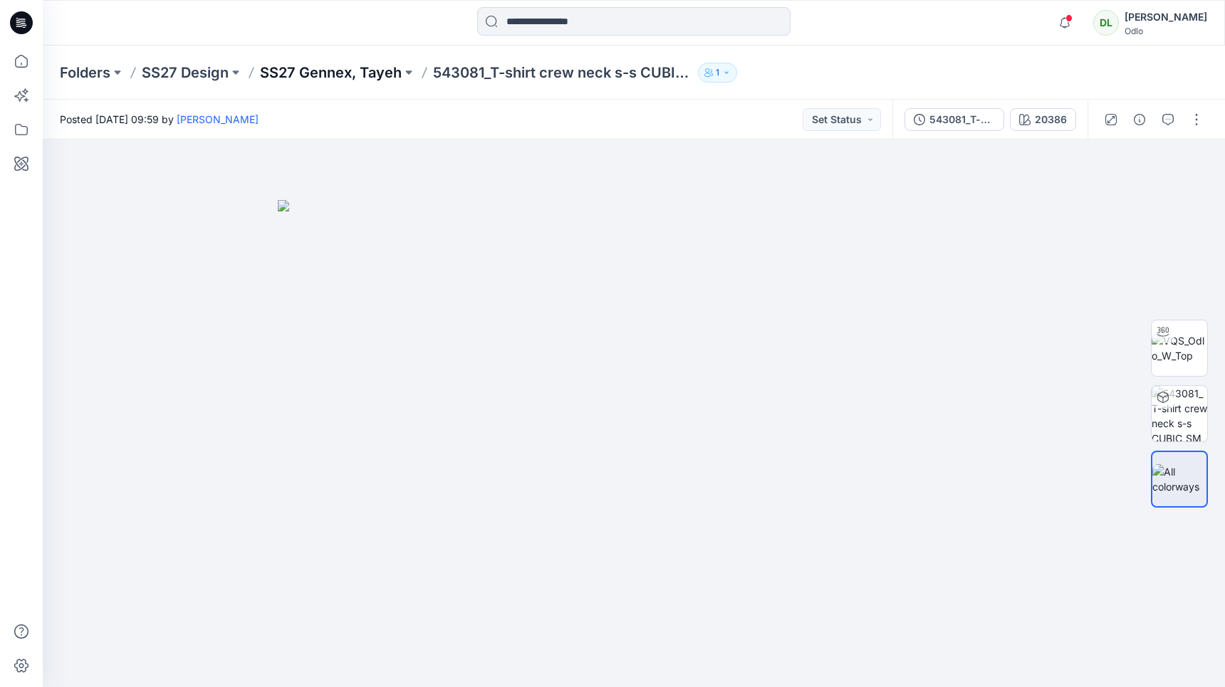
click at [300, 68] on p "SS27 Gennex, Tayeh" at bounding box center [331, 73] width 142 height 20
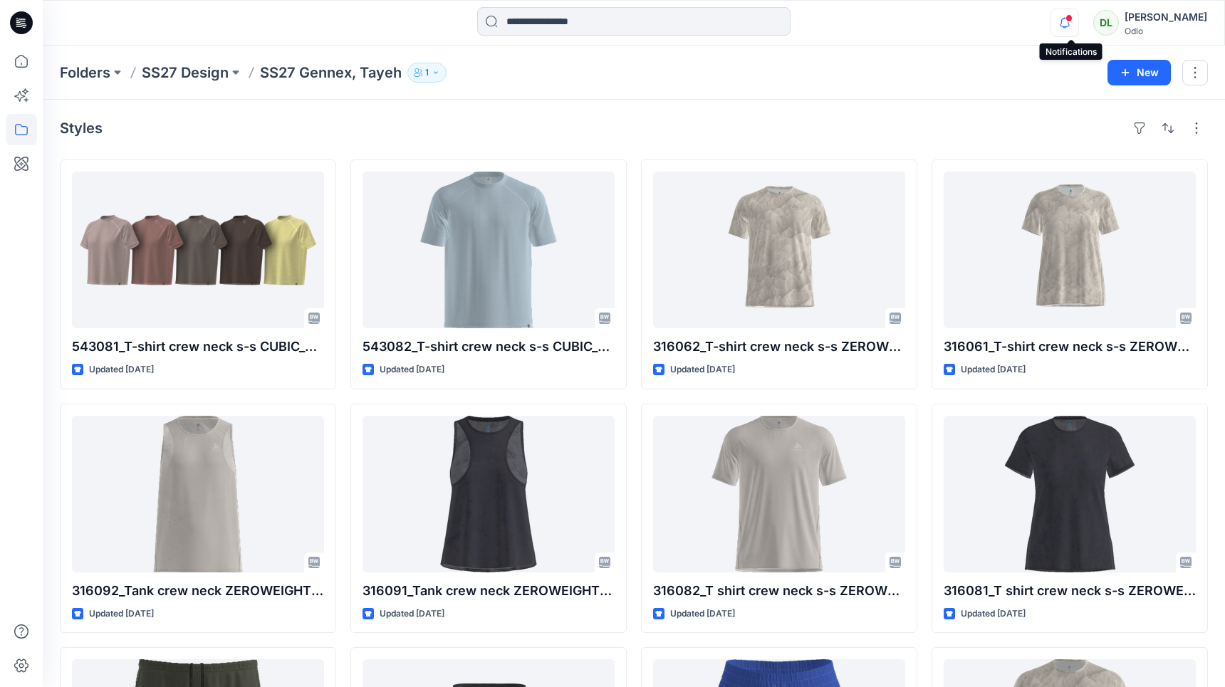
click at [1067, 28] on icon "button" at bounding box center [1064, 27] width 4 height 2
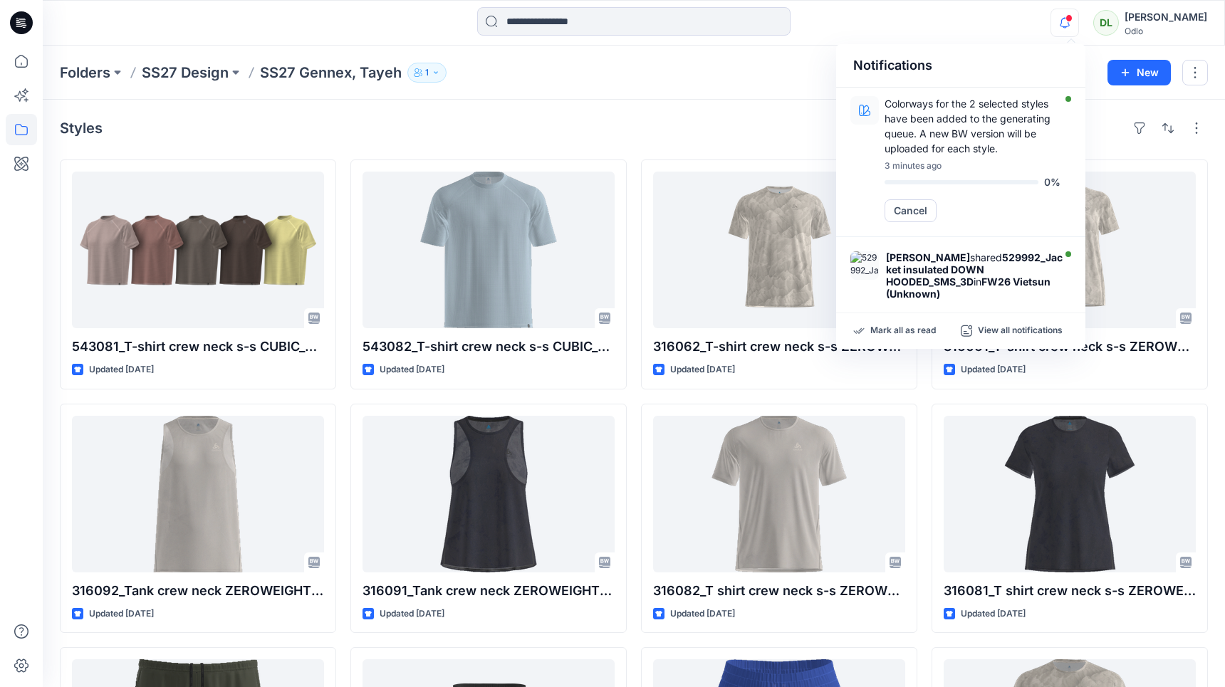
click at [1067, 28] on icon "button" at bounding box center [1064, 27] width 4 height 2
